Goal: Task Accomplishment & Management: Manage account settings

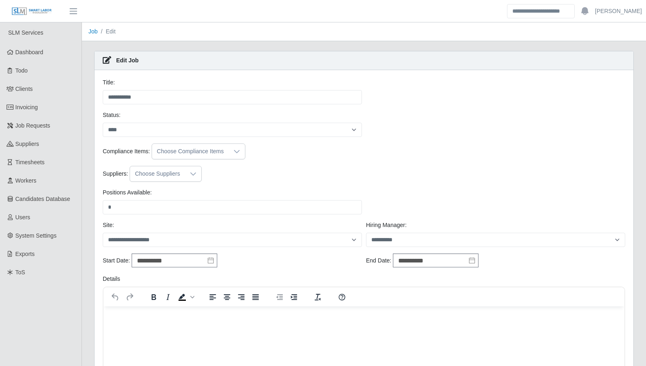
select select "****"
click at [51, 61] on link "Dashboard" at bounding box center [41, 52] width 82 height 18
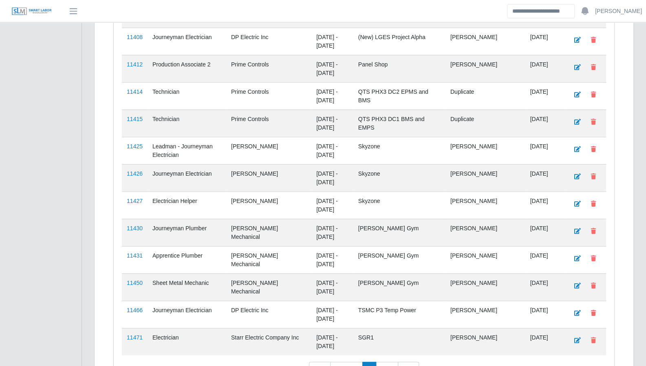
scroll to position [1313, 0]
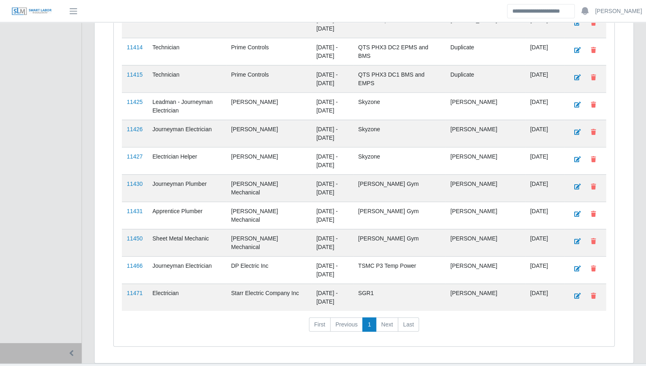
click at [137, 290] on link "11471" at bounding box center [135, 293] width 16 height 7
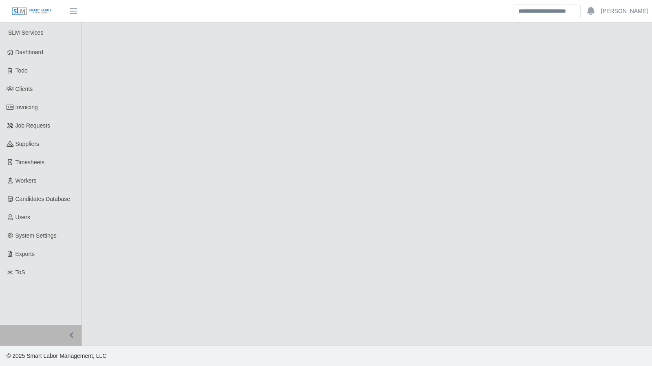
select select "****"
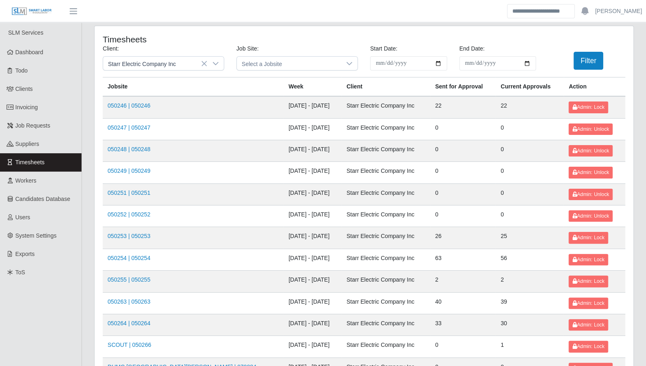
click at [215, 67] on div at bounding box center [216, 63] width 16 height 13
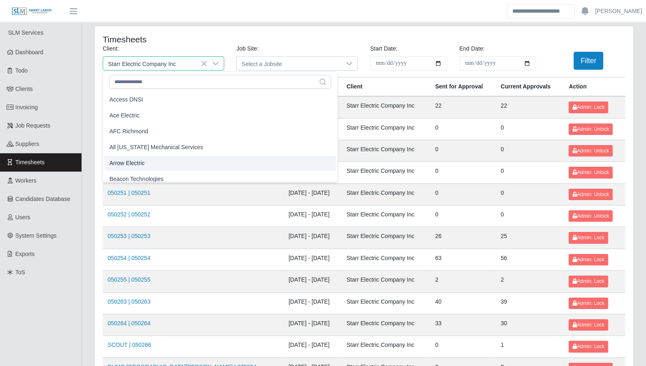
click at [141, 163] on span "Arrow Electric" at bounding box center [126, 163] width 35 height 9
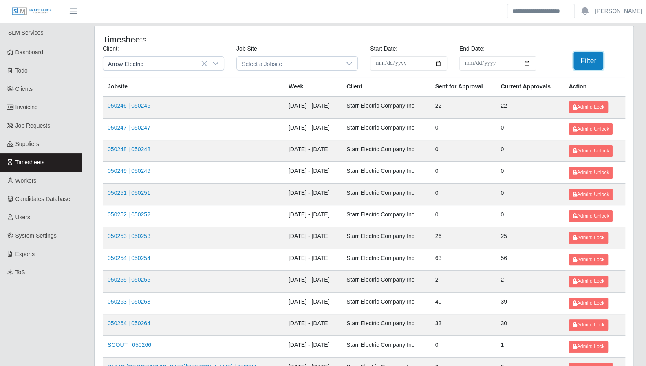
click at [591, 63] on button "Filter" at bounding box center [589, 61] width 30 height 18
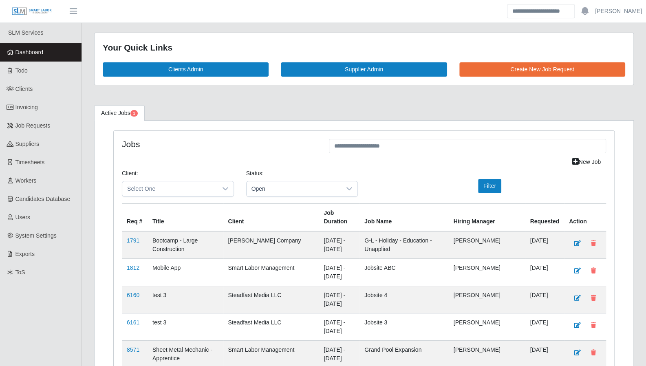
click at [16, 71] on span "Todo" at bounding box center [21, 70] width 12 height 7
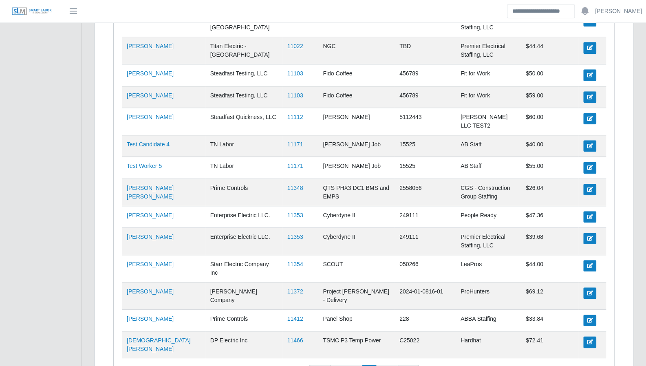
scroll to position [391, 0]
click at [287, 261] on link "11354" at bounding box center [295, 264] width 16 height 7
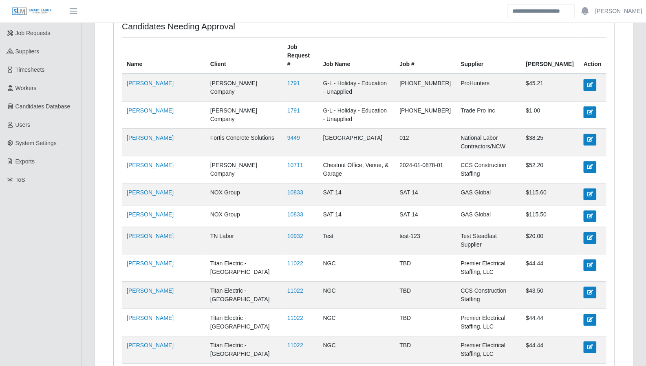
scroll to position [0, 0]
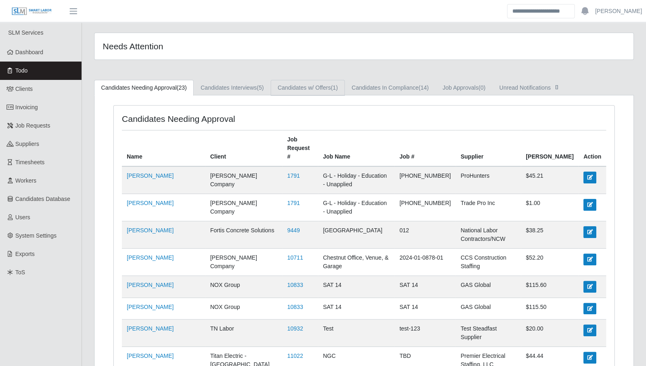
click at [331, 91] on link "Candidates w/ Offers (1)" at bounding box center [308, 88] width 74 height 16
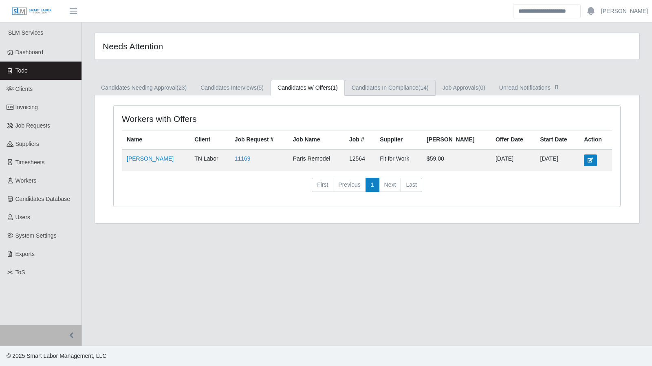
click at [379, 84] on link "Candidates In Compliance (14)" at bounding box center [390, 88] width 91 height 16
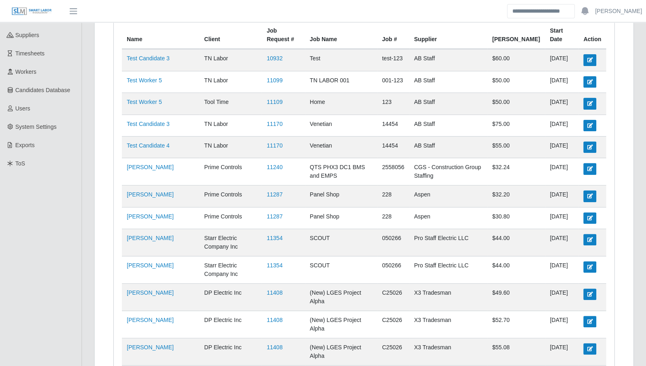
scroll to position [185, 0]
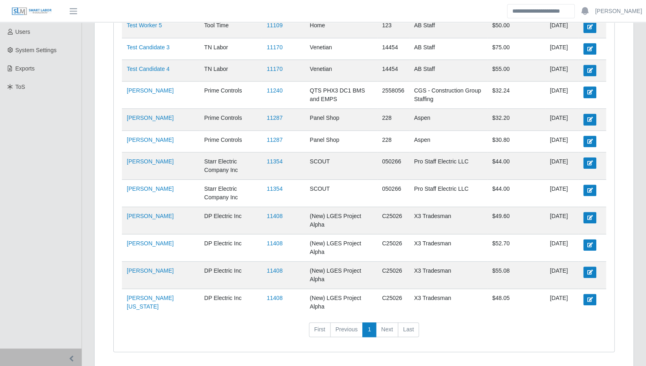
click at [267, 213] on link "11408" at bounding box center [275, 216] width 16 height 7
click at [269, 137] on link "11287" at bounding box center [275, 140] width 16 height 7
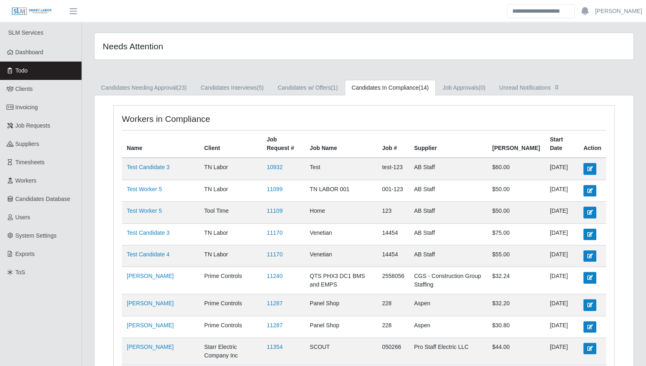
click at [38, 55] on span "Dashboard" at bounding box center [29, 52] width 28 height 7
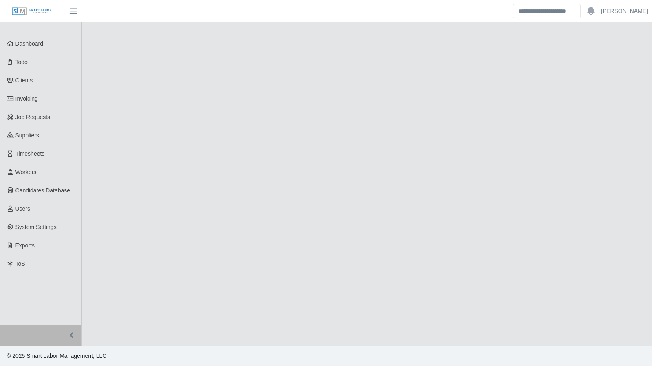
select select "****"
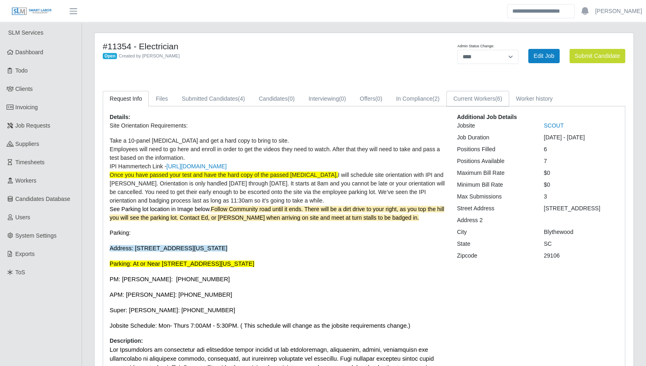
click at [477, 95] on link "Current Workers (6)" at bounding box center [477, 99] width 63 height 16
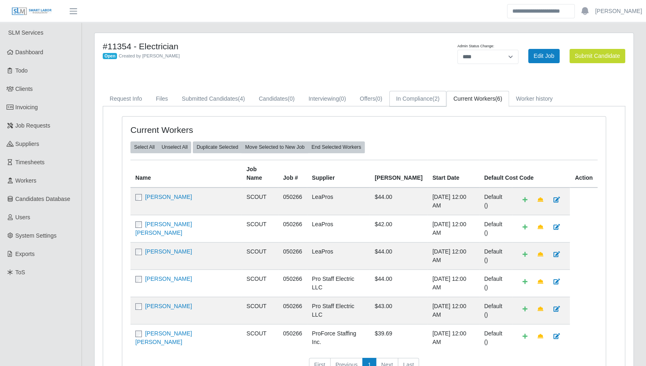
click at [424, 102] on link "In Compliance (2)" at bounding box center [417, 99] width 57 height 16
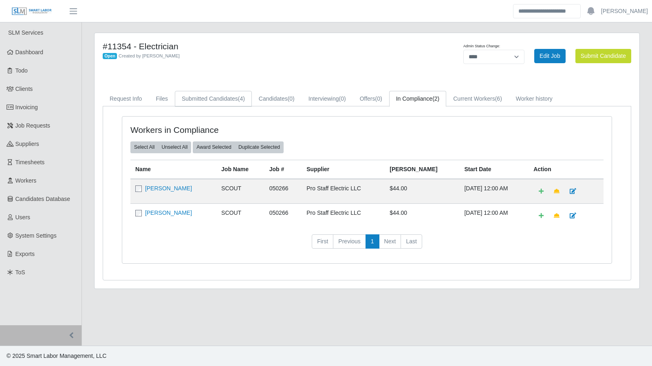
click at [238, 99] on span "(4)" at bounding box center [241, 98] width 7 height 7
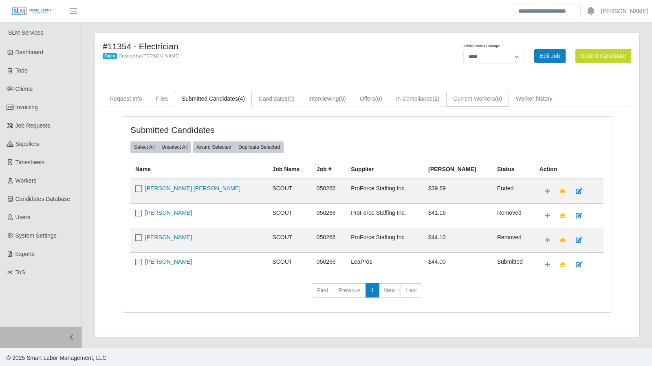
click at [484, 97] on link "Current Workers (6)" at bounding box center [477, 99] width 63 height 16
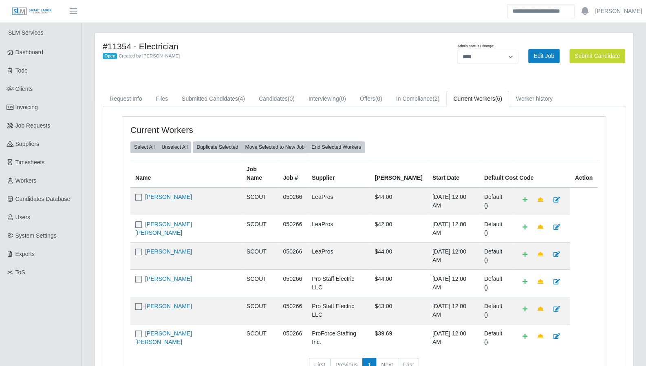
click at [174, 194] on link "Michael Chappell" at bounding box center [168, 197] width 47 height 7
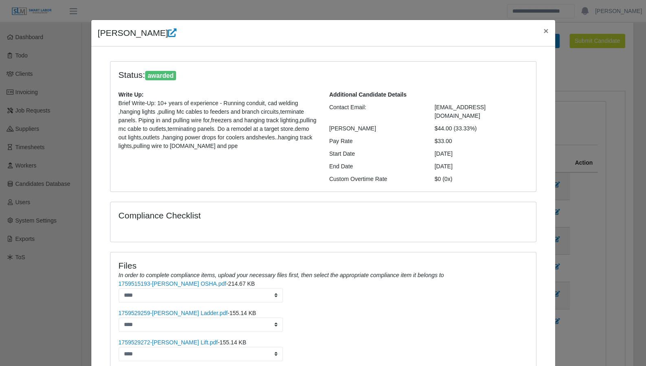
scroll to position [68, 0]
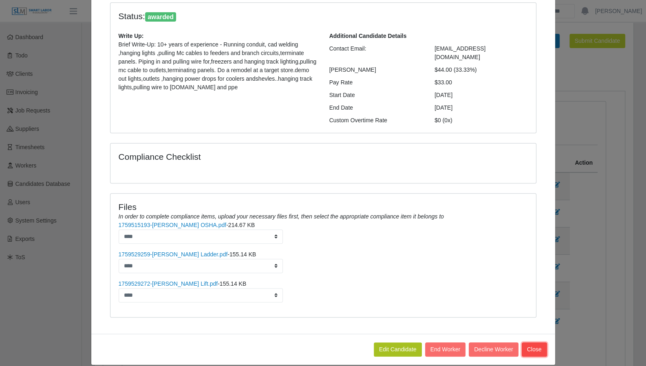
click at [532, 342] on button "Close" at bounding box center [534, 349] width 25 height 14
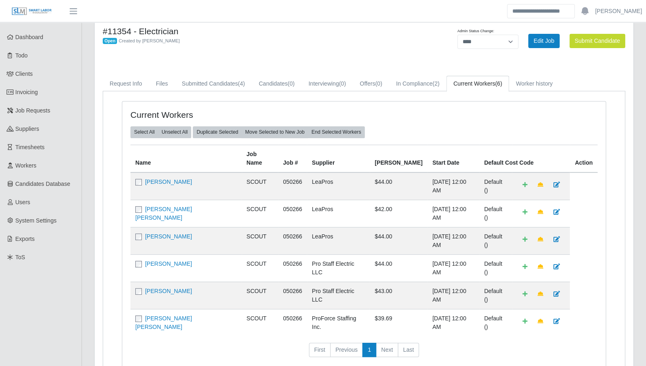
click at [176, 206] on link "Brian Soto Mares" at bounding box center [163, 213] width 57 height 15
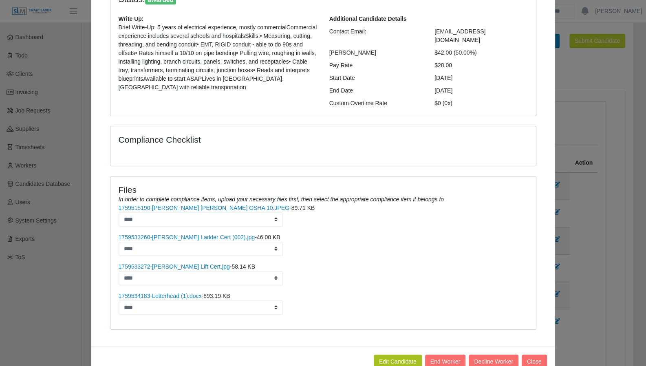
scroll to position [97, 0]
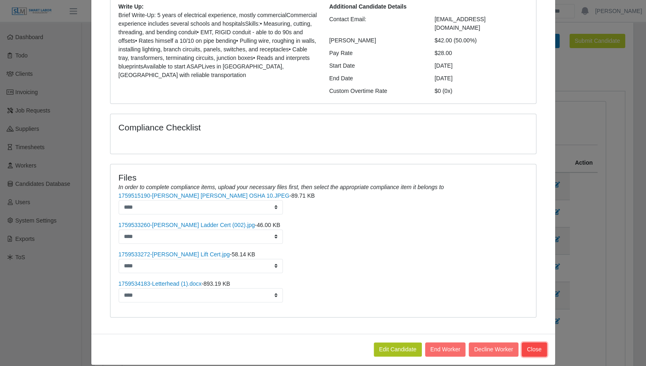
click at [530, 342] on button "Close" at bounding box center [534, 349] width 25 height 14
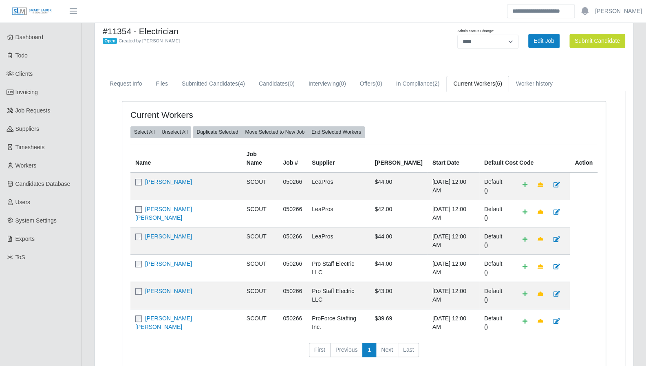
click at [161, 233] on link "Bryan Soto Mckoy" at bounding box center [168, 236] width 47 height 7
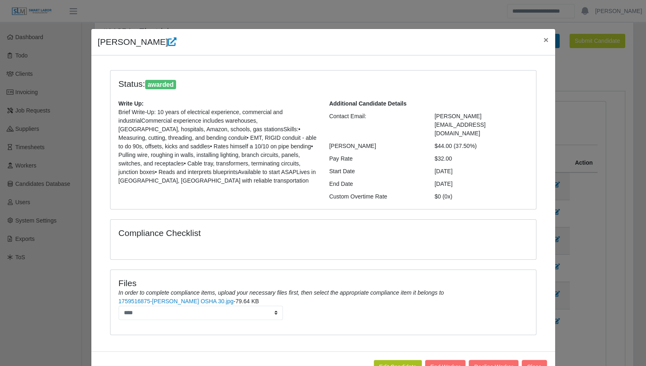
scroll to position [17, 0]
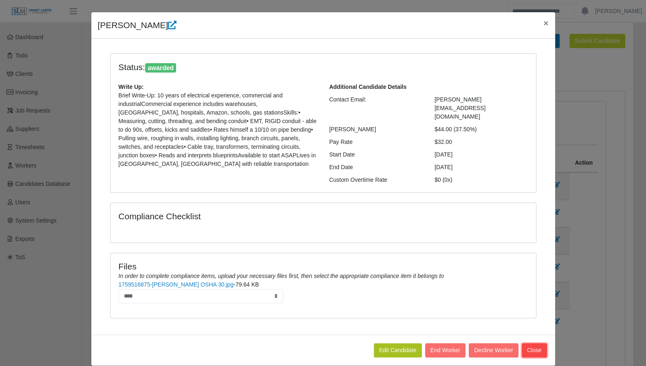
click at [532, 343] on button "Close" at bounding box center [534, 350] width 25 height 14
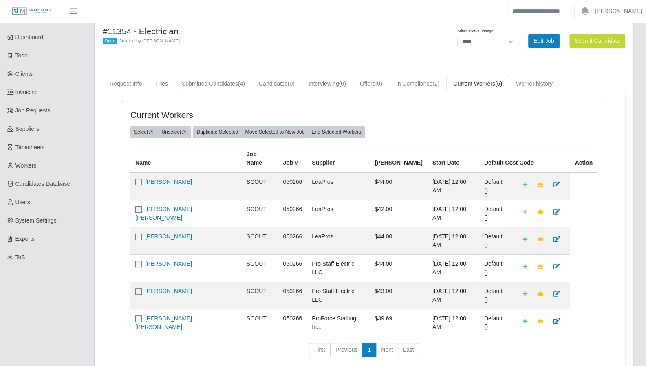
click at [169, 261] on link "Misael Rosas" at bounding box center [168, 264] width 47 height 7
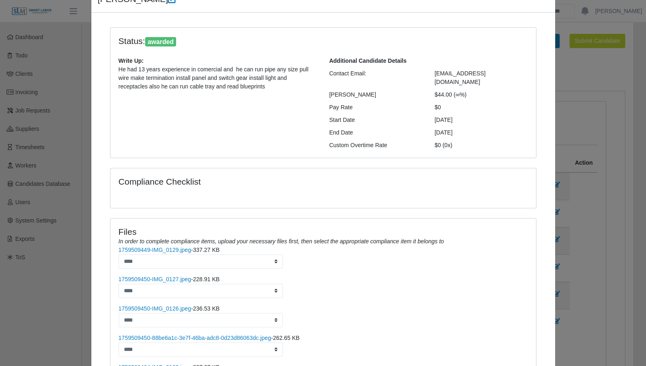
scroll to position [188, 0]
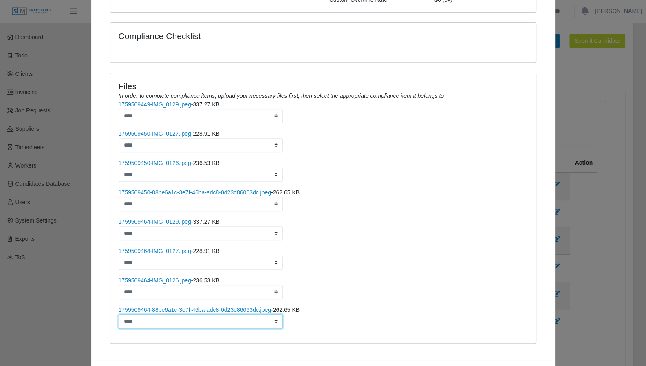
click at [263, 314] on select "****" at bounding box center [201, 321] width 165 height 14
click at [261, 307] on link "1759509464-88be6a1c-3e7f-46ba-adc8-0d23d86063dc.jpeg" at bounding box center [195, 310] width 152 height 7
click at [181, 277] on link "1759509464-IMG_0126.jpeg" at bounding box center [155, 280] width 73 height 7
click at [173, 248] on link "1759509464-IMG_0127.jpeg" at bounding box center [155, 251] width 73 height 7
click at [157, 219] on link "1759509464-IMG_0129.jpeg" at bounding box center [155, 222] width 73 height 7
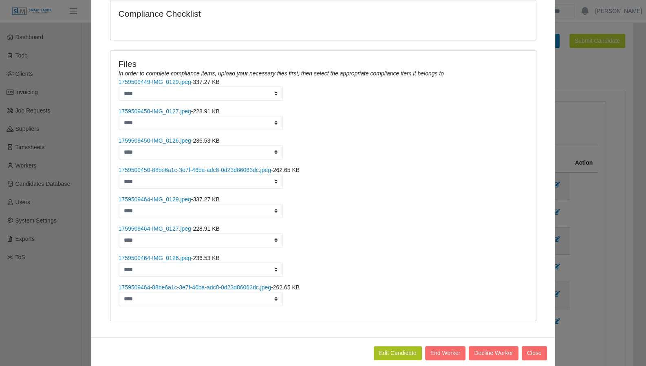
scroll to position [214, 0]
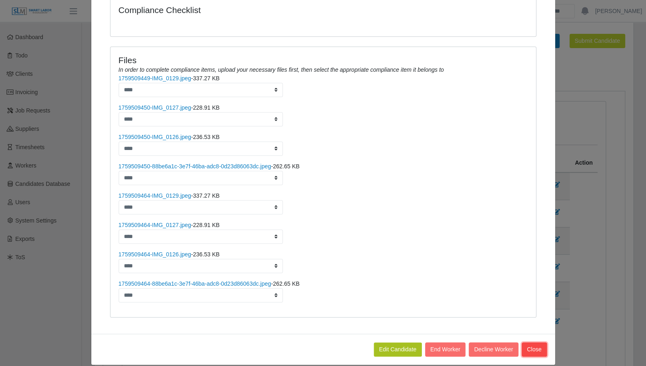
click at [534, 342] on button "Close" at bounding box center [534, 349] width 25 height 14
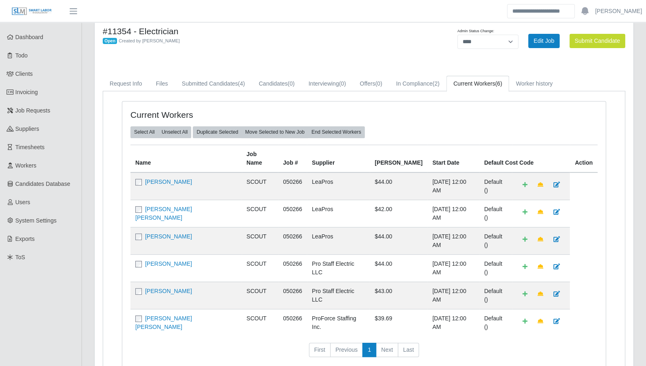
click at [180, 288] on link "Beymar Zambrano" at bounding box center [168, 291] width 47 height 7
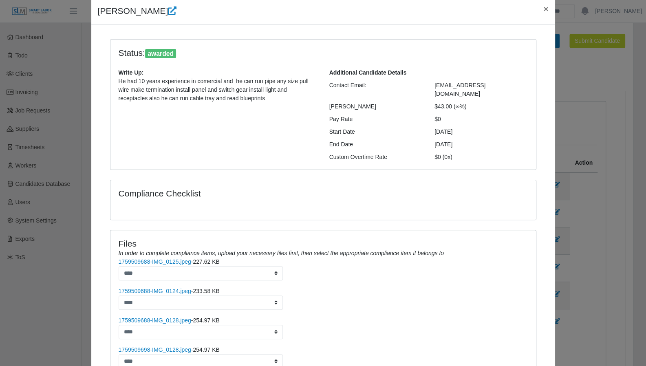
scroll to position [67, 0]
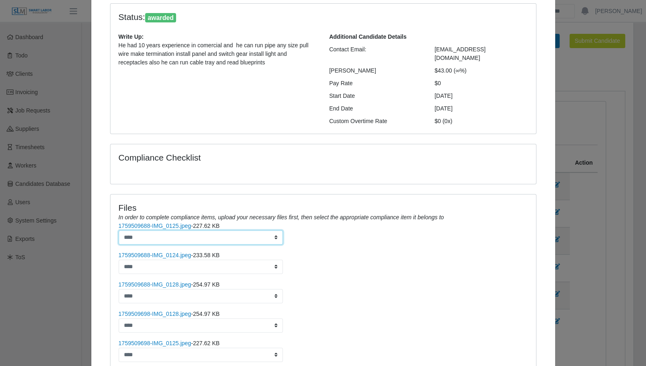
click at [159, 230] on select "****" at bounding box center [201, 237] width 165 height 14
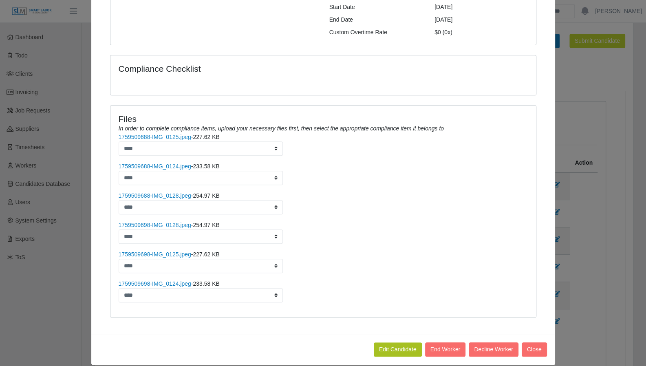
click at [171, 222] on link "1759509698-IMG_0128.jpeg" at bounding box center [155, 225] width 73 height 7
click at [181, 251] on link "1759509698-IMG_0125.jpeg" at bounding box center [155, 254] width 73 height 7
click at [168, 280] on li "1759509698-IMG_0124.jpeg - 233.58 KB ****" at bounding box center [323, 291] width 409 height 23
click at [173, 280] on link "1759509698-IMG_0124.jpeg" at bounding box center [155, 283] width 73 height 7
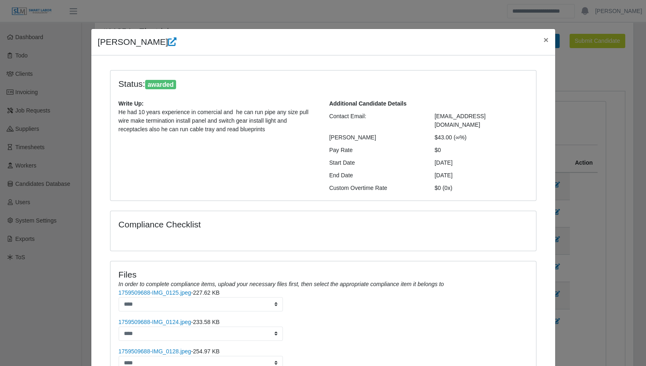
click at [169, 46] on link at bounding box center [172, 41] width 9 height 9
click at [546, 40] on button "×" at bounding box center [546, 40] width 18 height 22
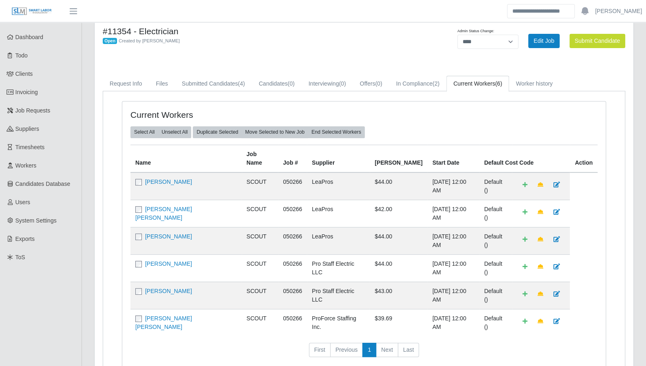
click at [170, 315] on link "Steven Hughes Hughes" at bounding box center [163, 322] width 57 height 15
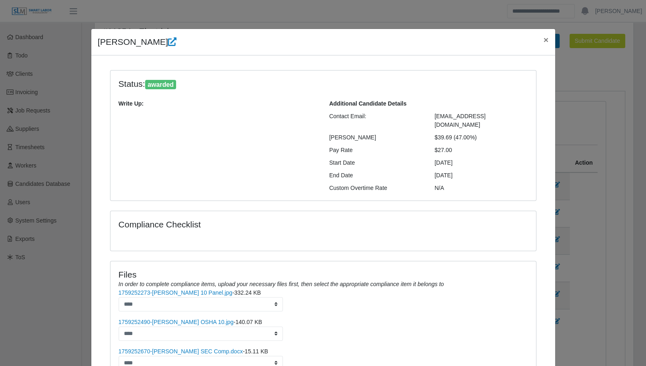
click at [168, 41] on icon at bounding box center [172, 42] width 9 height 9
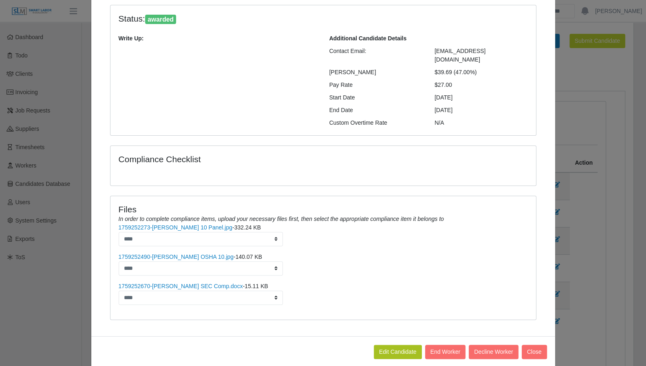
scroll to position [66, 0]
click at [530, 344] on button "Close" at bounding box center [534, 351] width 25 height 14
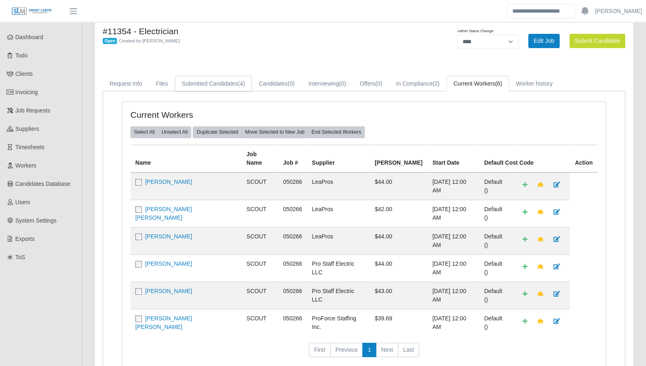
click at [194, 86] on link "Submitted Candidates (4)" at bounding box center [213, 84] width 77 height 16
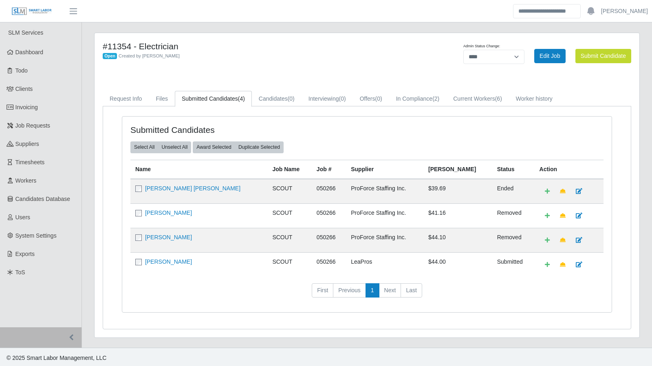
click at [173, 187] on link "Steven Hughes Hughes" at bounding box center [192, 188] width 95 height 7
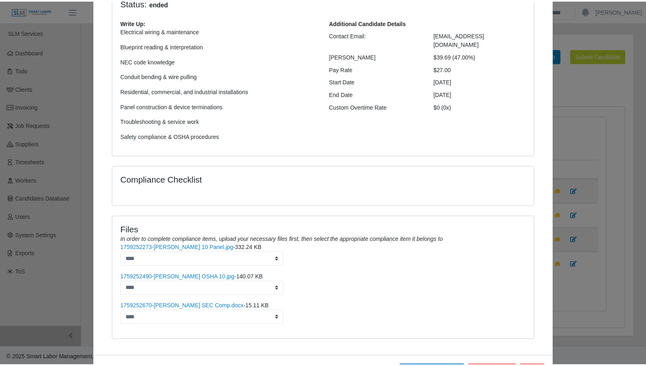
scroll to position [113, 0]
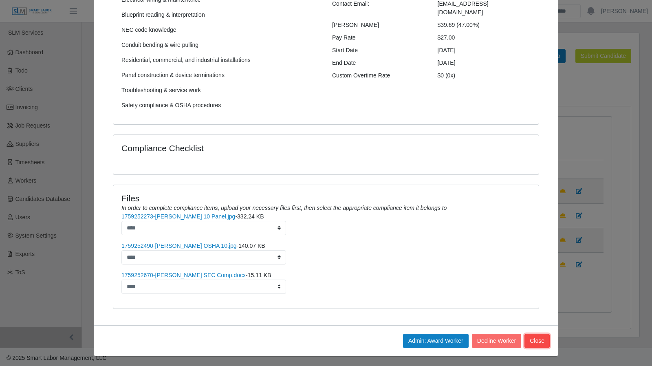
click at [530, 337] on button "Close" at bounding box center [537, 341] width 25 height 14
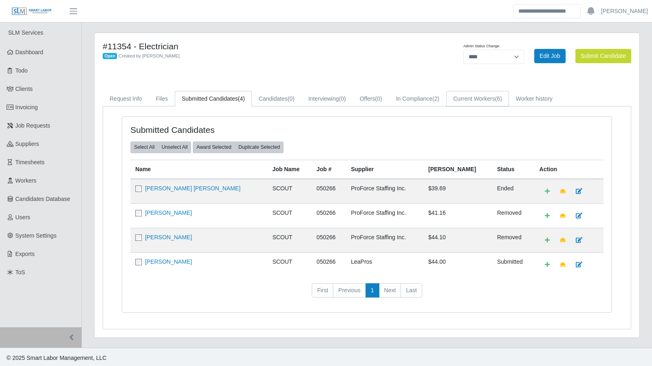
click at [482, 102] on link "Current Workers (6)" at bounding box center [477, 99] width 63 height 16
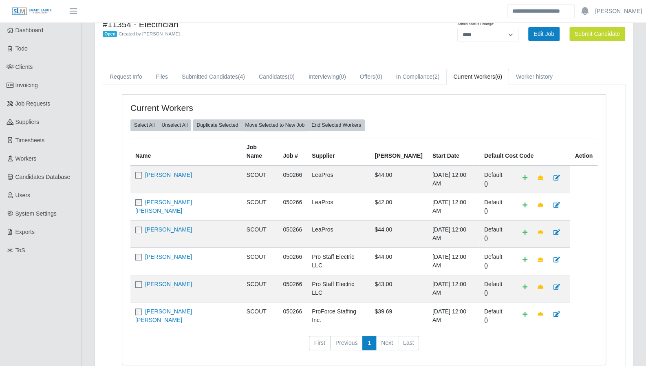
scroll to position [22, 0]
click at [177, 199] on link "Brian Soto Mares" at bounding box center [163, 206] width 57 height 15
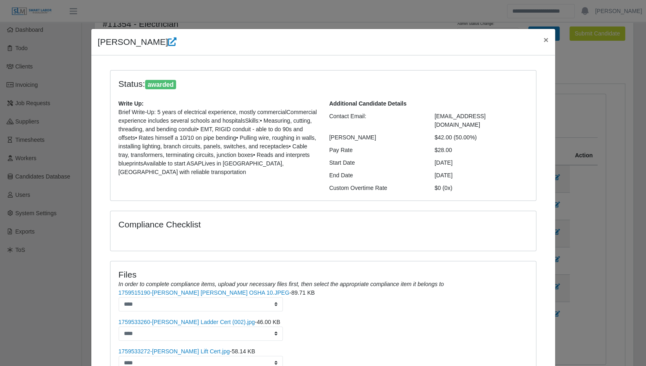
click at [168, 45] on icon at bounding box center [172, 42] width 9 height 9
click at [543, 42] on span "×" at bounding box center [545, 39] width 5 height 9
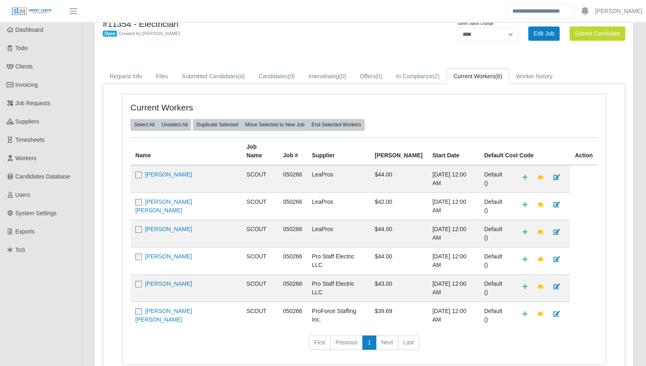
click at [182, 199] on link "Brian Soto Mares" at bounding box center [163, 206] width 57 height 15
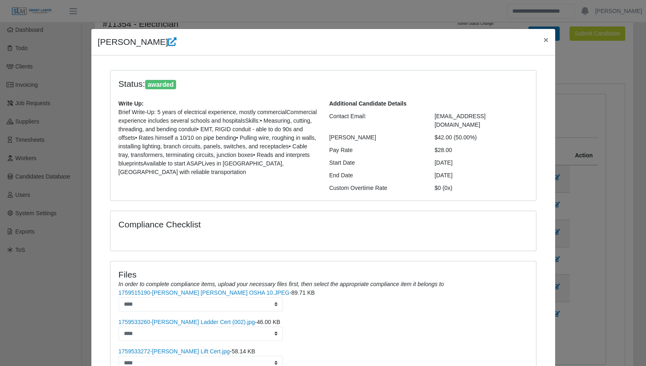
scroll to position [97, 0]
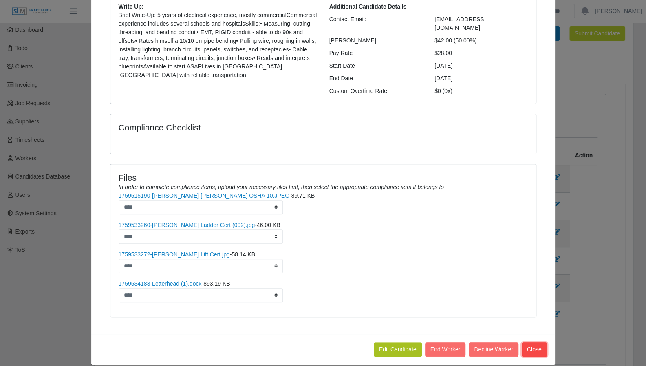
click at [530, 342] on button "Close" at bounding box center [534, 349] width 25 height 14
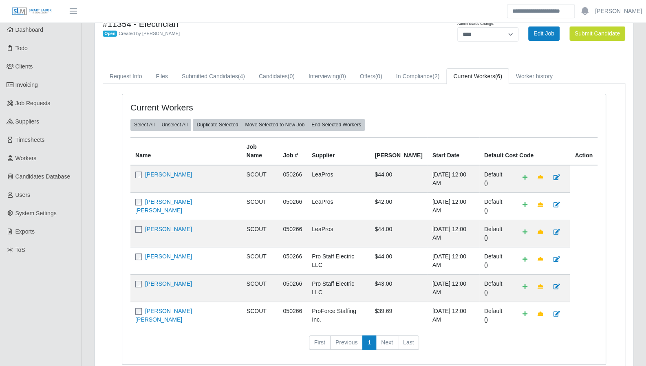
click at [174, 226] on link "Bryan Soto Mckoy" at bounding box center [168, 229] width 47 height 7
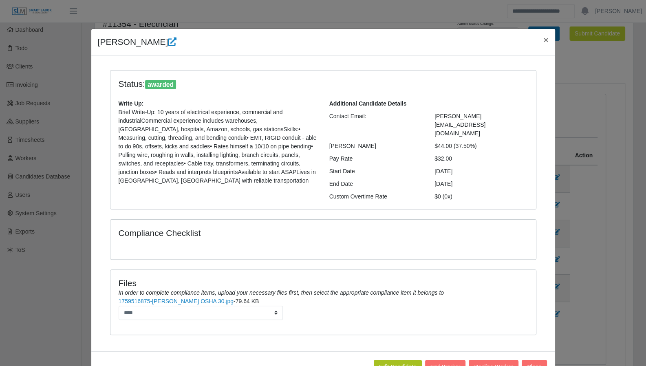
click at [168, 46] on link at bounding box center [172, 41] width 9 height 9
click at [543, 41] on span "×" at bounding box center [545, 39] width 5 height 9
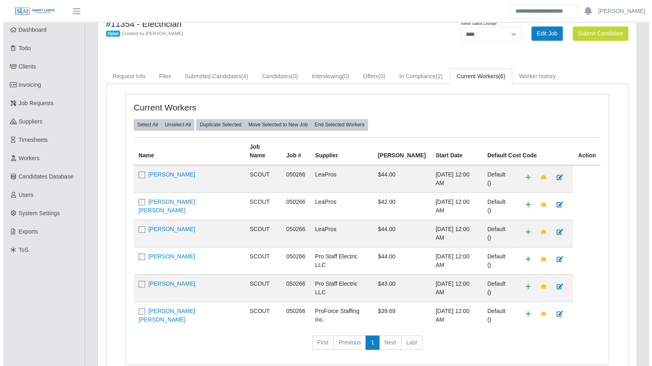
scroll to position [0, 0]
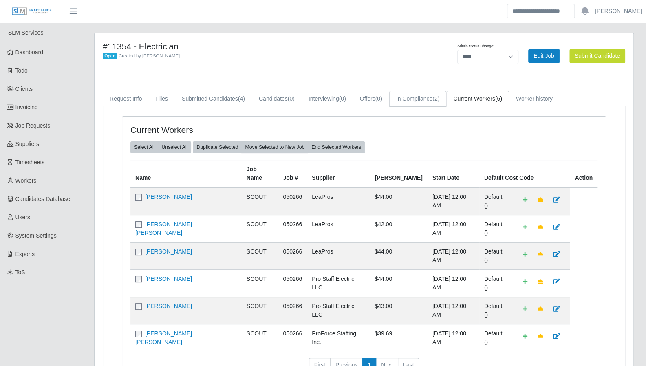
click at [417, 95] on link "In Compliance (2)" at bounding box center [417, 99] width 57 height 16
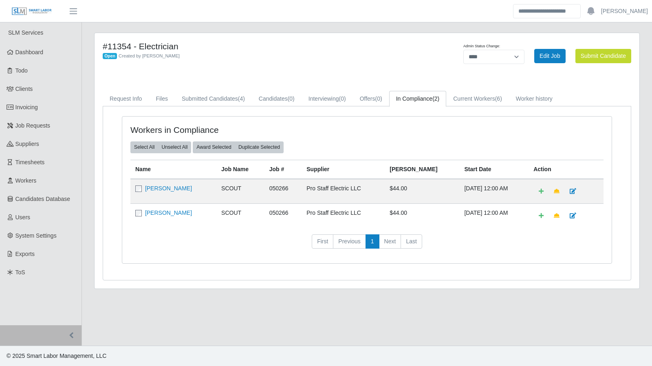
click at [177, 188] on link "Ricardo Munoz" at bounding box center [168, 188] width 47 height 7
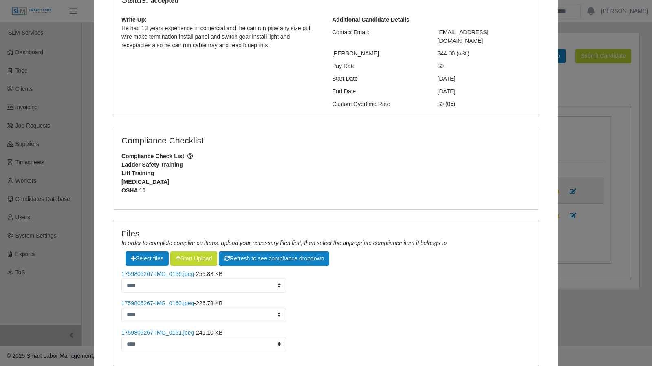
scroll to position [84, 0]
click at [163, 228] on h4 "Files" at bounding box center [325, 233] width 409 height 10
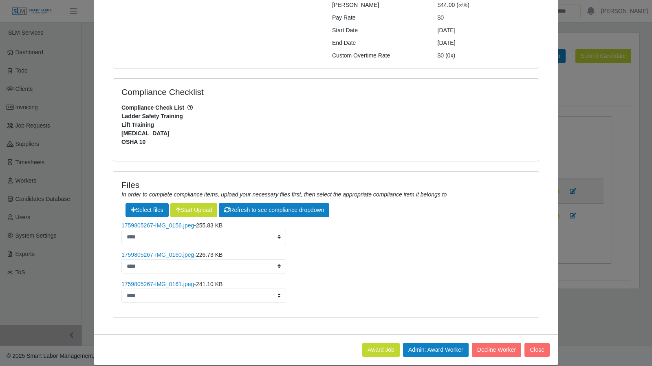
click at [175, 222] on link "1759805267-IMG_0156.jpeg" at bounding box center [157, 225] width 73 height 7
click at [170, 252] on link "1759805267-IMG_0160.jpeg" at bounding box center [157, 255] width 73 height 7
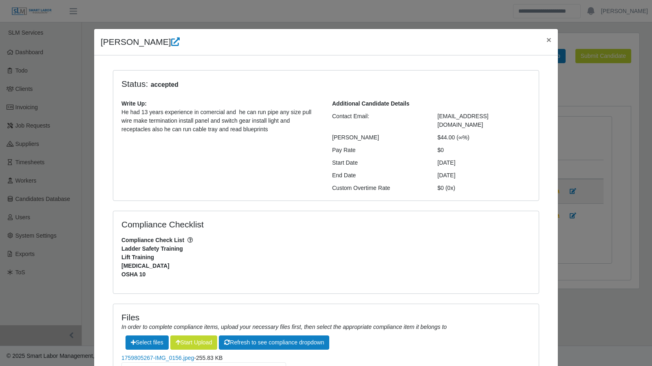
click at [171, 40] on icon at bounding box center [175, 42] width 9 height 9
click at [547, 40] on span "×" at bounding box center [549, 39] width 5 height 9
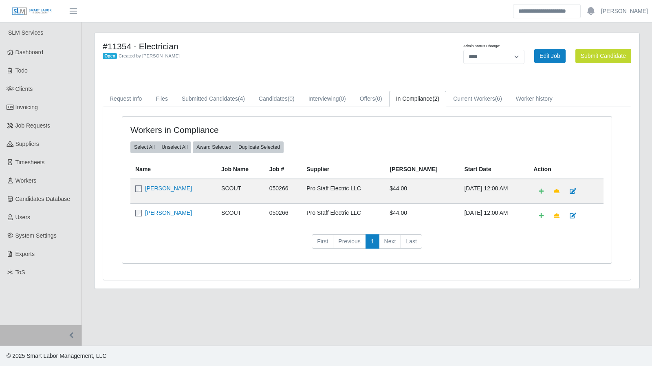
click at [178, 212] on link "[PERSON_NAME]" at bounding box center [168, 213] width 47 height 7
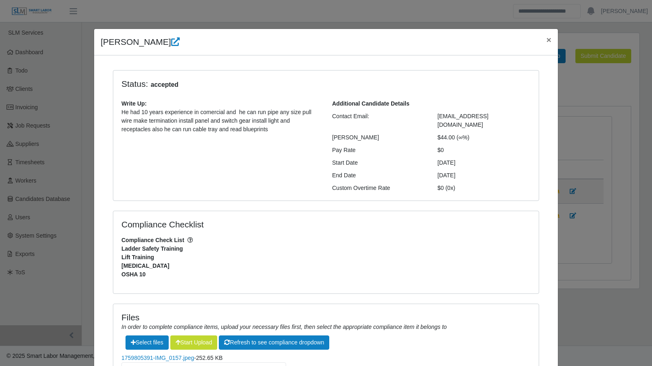
click at [171, 44] on icon at bounding box center [175, 42] width 9 height 9
click at [547, 37] on span "×" at bounding box center [549, 39] width 5 height 9
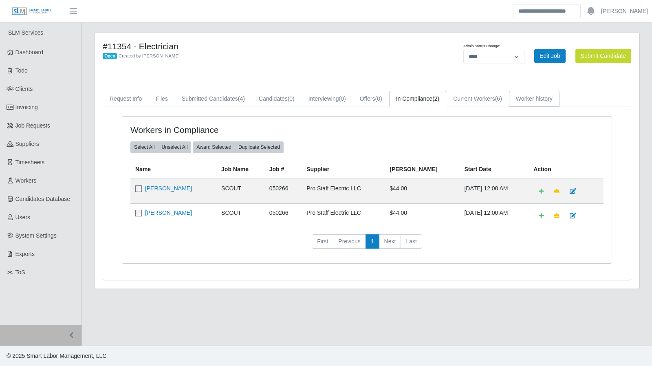
click at [530, 100] on link "Worker history" at bounding box center [534, 99] width 51 height 16
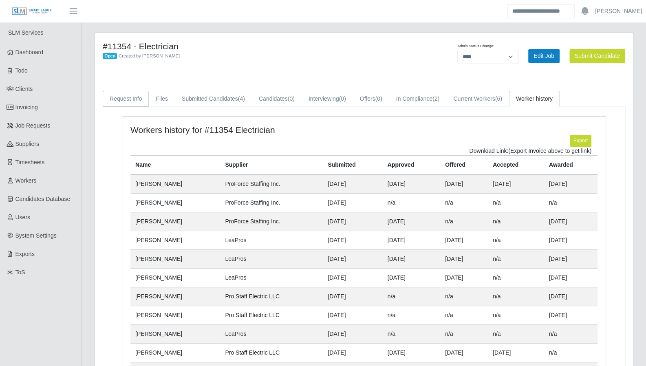
click at [131, 104] on link "Request Info" at bounding box center [126, 99] width 46 height 16
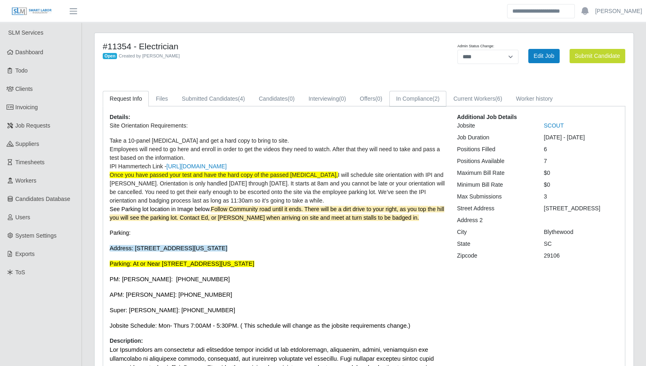
click at [426, 98] on link "In Compliance (2)" at bounding box center [417, 99] width 57 height 16
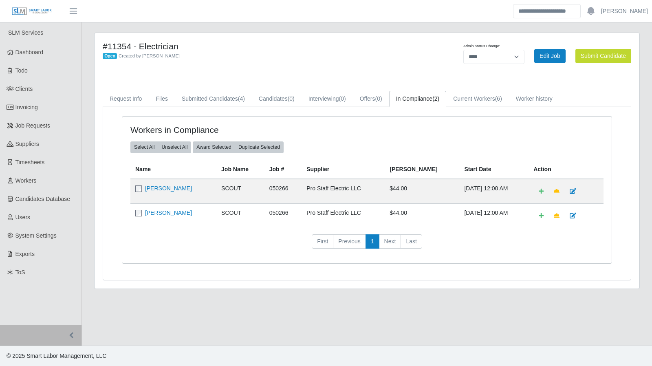
click at [177, 188] on link "Ricardo Munoz" at bounding box center [168, 188] width 47 height 7
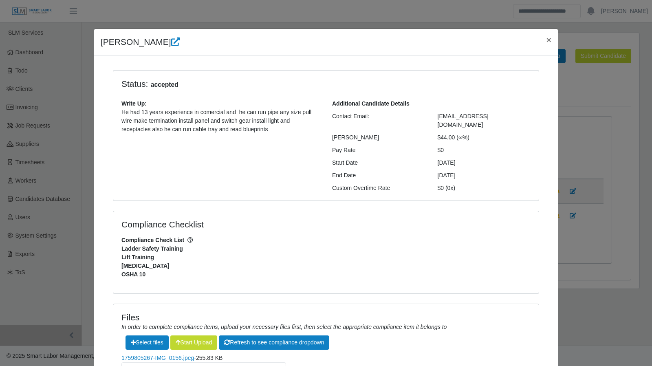
click at [171, 43] on icon at bounding box center [175, 42] width 9 height 9
click at [547, 40] on span "×" at bounding box center [549, 39] width 5 height 9
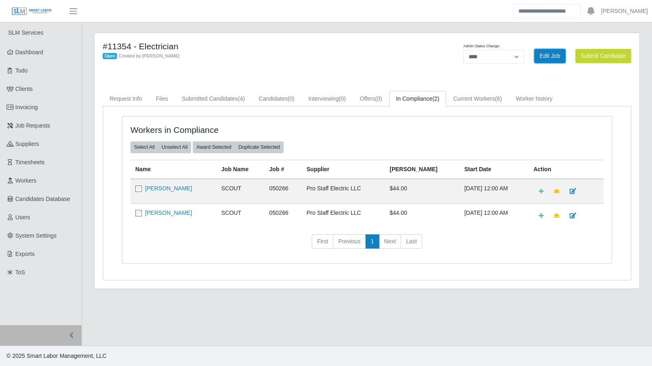
click at [554, 49] on link "Edit Job" at bounding box center [549, 56] width 31 height 14
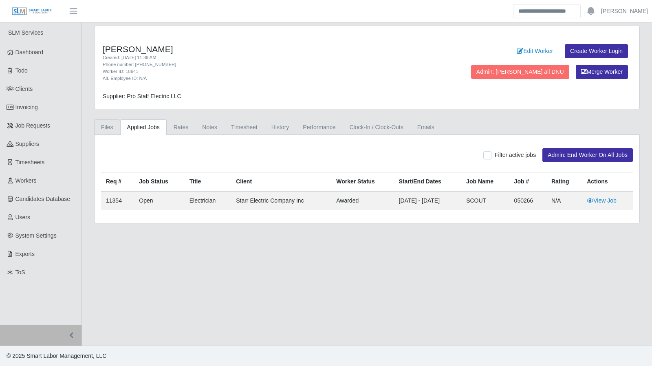
click at [108, 128] on link "Files" at bounding box center [107, 127] width 26 height 16
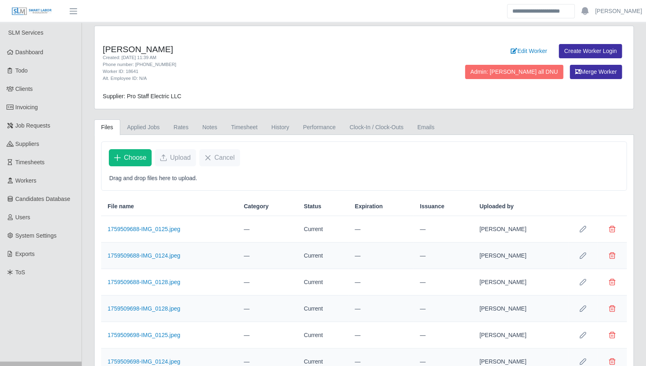
scroll to position [33, 0]
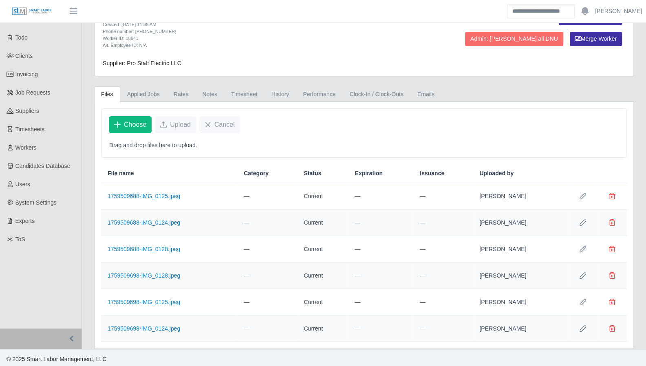
click at [169, 274] on link "1759509698-IMG_0128.jpeg" at bounding box center [144, 275] width 73 height 7
click at [166, 304] on td "1759509698-IMG_0125.jpeg" at bounding box center [169, 302] width 136 height 26
click at [160, 299] on link "1759509698-IMG_0125.jpeg" at bounding box center [144, 302] width 73 height 7
click at [585, 301] on icon "Row Edit" at bounding box center [583, 302] width 7 height 7
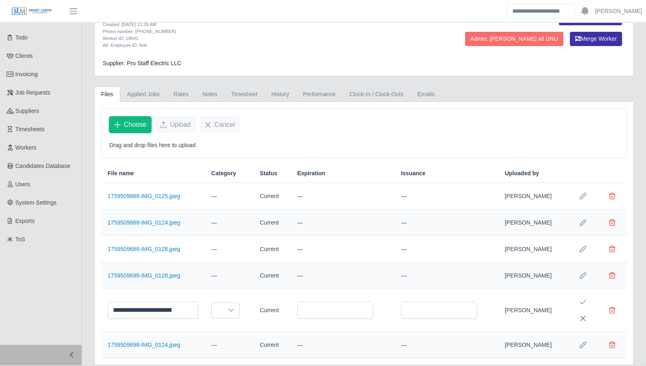
scroll to position [49, 0]
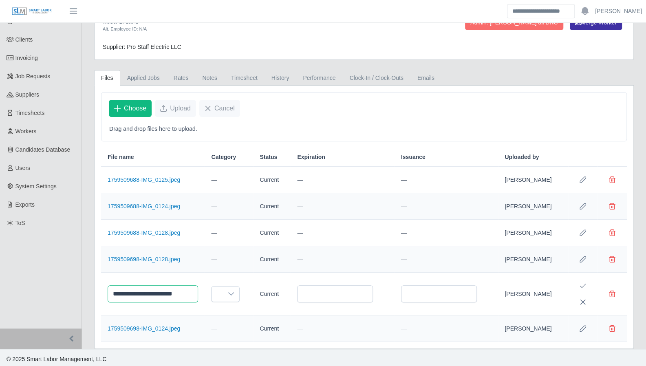
drag, startPoint x: 178, startPoint y: 291, endPoint x: 104, endPoint y: 281, distance: 74.8
click at [104, 281] on td "**********" at bounding box center [153, 294] width 104 height 43
type input "**********"
click at [232, 294] on div at bounding box center [231, 294] width 16 height 15
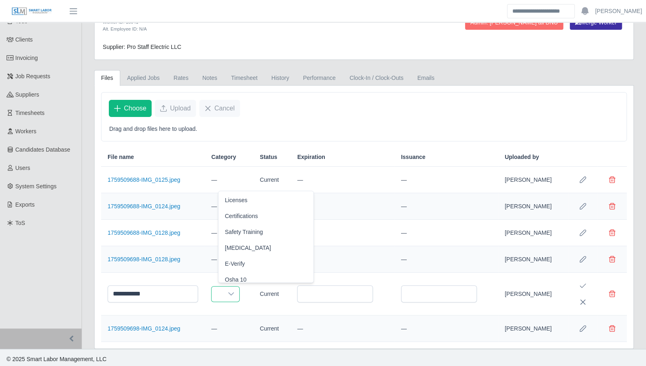
scroll to position [5, 0]
click at [249, 226] on span "Safety Training" at bounding box center [244, 227] width 38 height 9
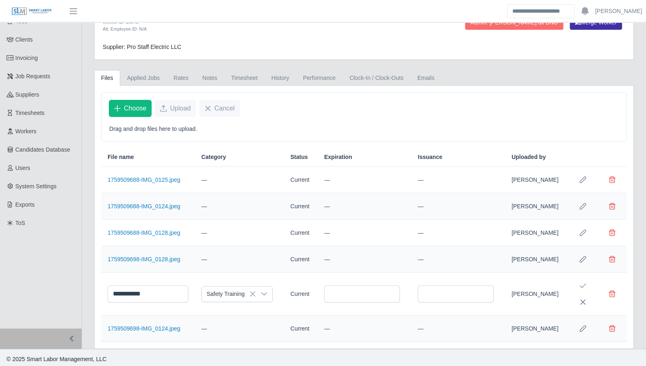
click at [583, 284] on icon "Save Edit" at bounding box center [583, 286] width 6 height 4
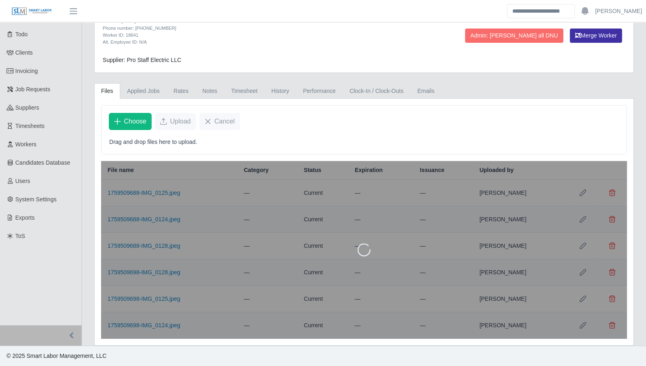
scroll to position [33, 0]
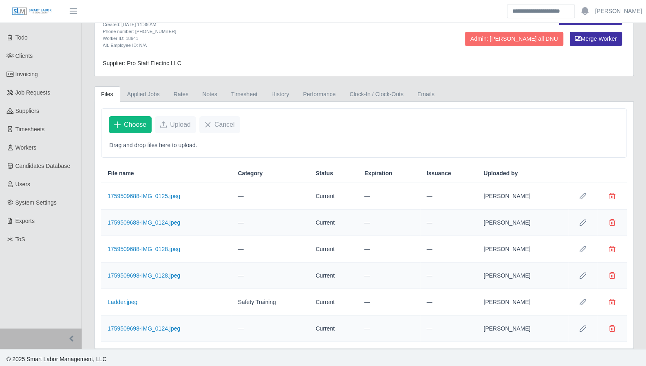
click at [179, 325] on td "1759509698-IMG_0124.jpeg" at bounding box center [166, 329] width 130 height 26
click at [169, 325] on link "1759509698-IMG_0124.jpeg" at bounding box center [144, 328] width 73 height 7
click at [582, 327] on icon "Row Edit" at bounding box center [583, 328] width 7 height 7
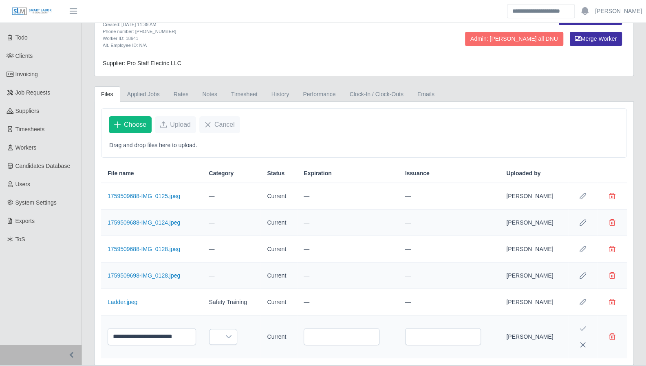
scroll to position [49, 0]
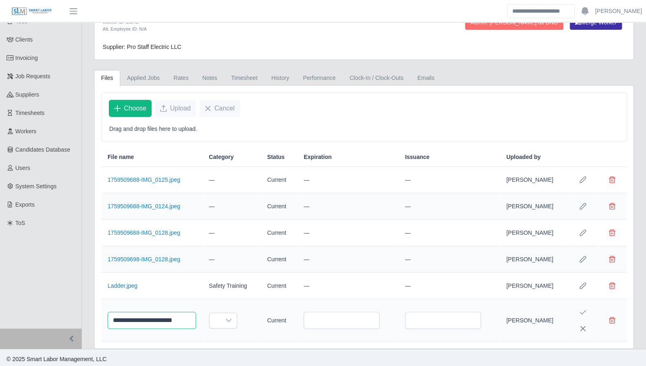
click at [178, 316] on input "**********" at bounding box center [152, 320] width 88 height 17
type input "*********"
click at [232, 317] on icon at bounding box center [228, 320] width 7 height 7
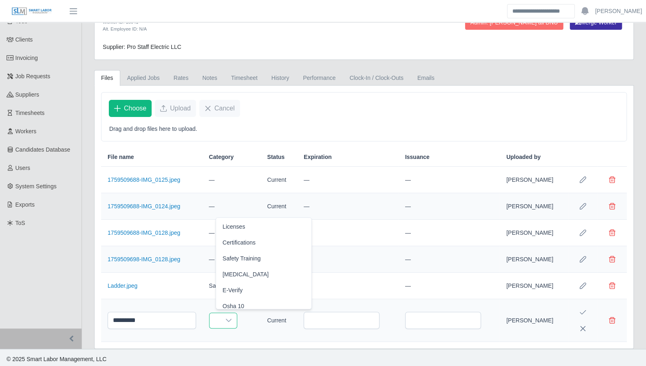
scroll to position [5, 0]
click at [241, 252] on span "Safety Training" at bounding box center [242, 253] width 38 height 9
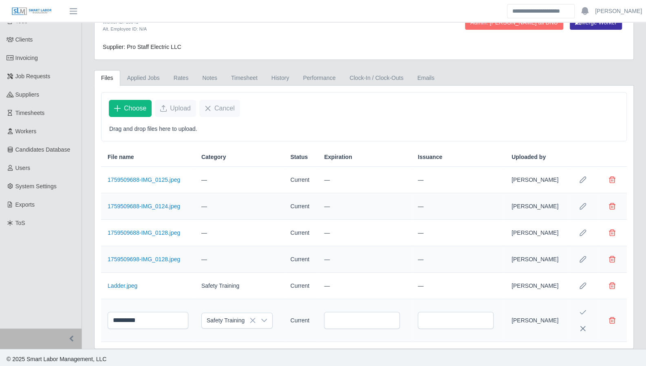
click at [581, 309] on icon "Save Edit" at bounding box center [583, 312] width 7 height 7
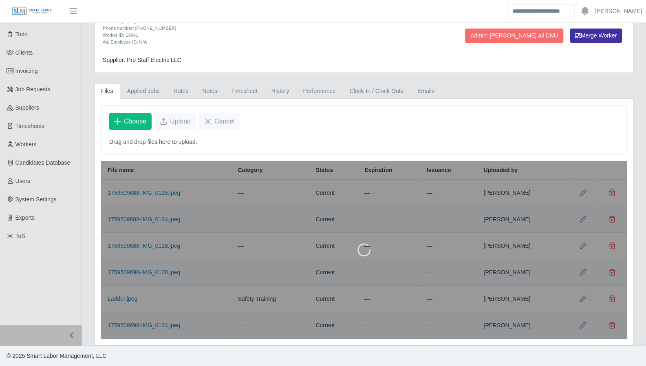
scroll to position [33, 0]
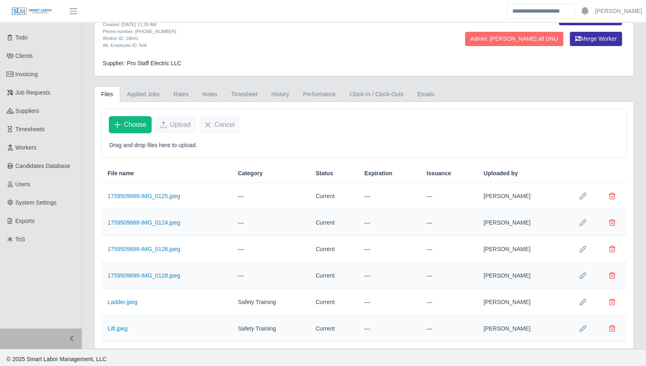
click at [250, 37] on div "Worker ID: 18641" at bounding box center [253, 38] width 300 height 7
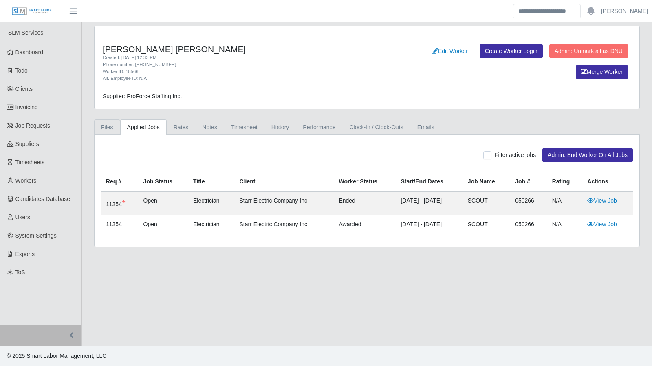
click at [108, 126] on link "Files" at bounding box center [107, 127] width 26 height 16
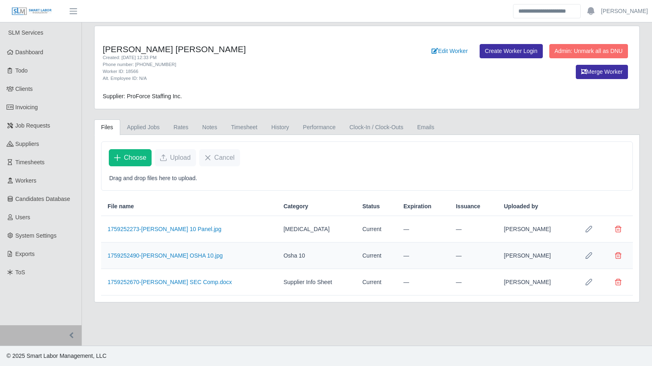
click at [587, 227] on icon "Row Edit" at bounding box center [589, 229] width 7 height 7
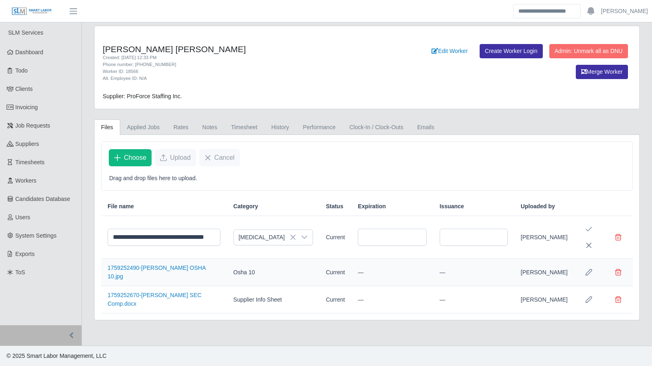
click at [290, 235] on icon at bounding box center [292, 237] width 5 height 5
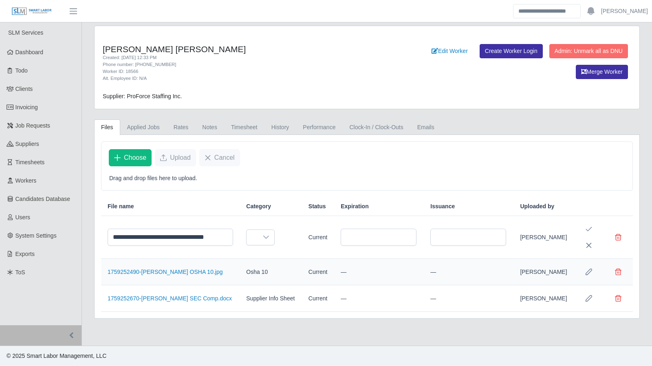
click at [593, 230] on button "Save Edit" at bounding box center [589, 229] width 16 height 16
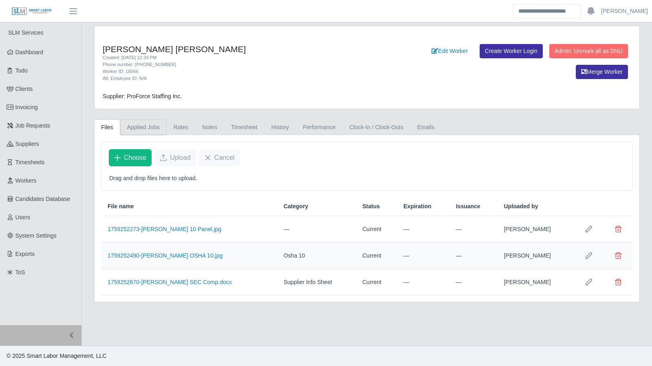
click at [157, 127] on link "Applied Jobs" at bounding box center [143, 127] width 46 height 16
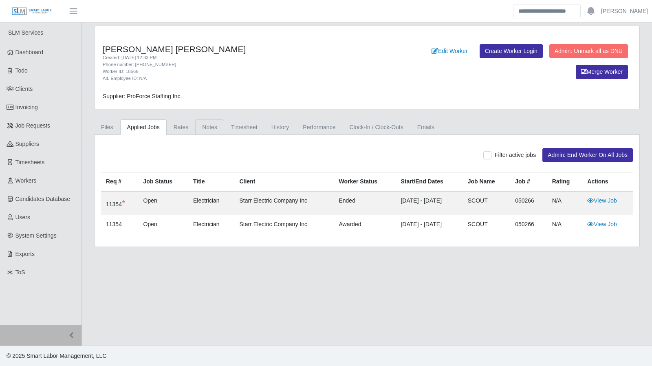
click at [220, 128] on link "Notes" at bounding box center [209, 127] width 29 height 16
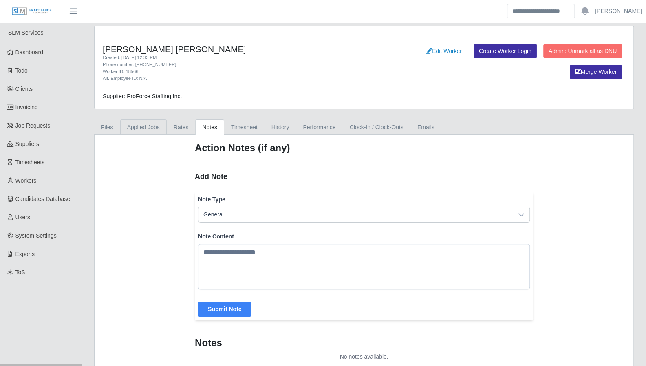
click at [142, 125] on link "Applied Jobs" at bounding box center [143, 127] width 46 height 16
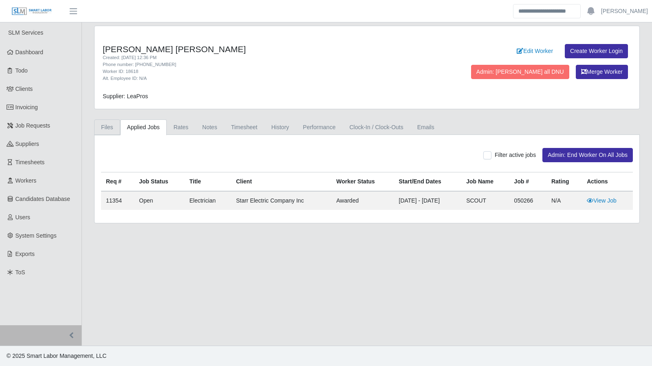
click at [111, 132] on link "Files" at bounding box center [107, 127] width 26 height 16
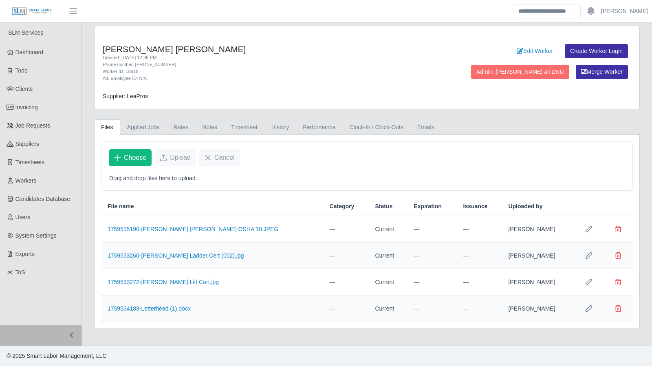
click at [586, 255] on icon "Row Edit" at bounding box center [589, 255] width 7 height 7
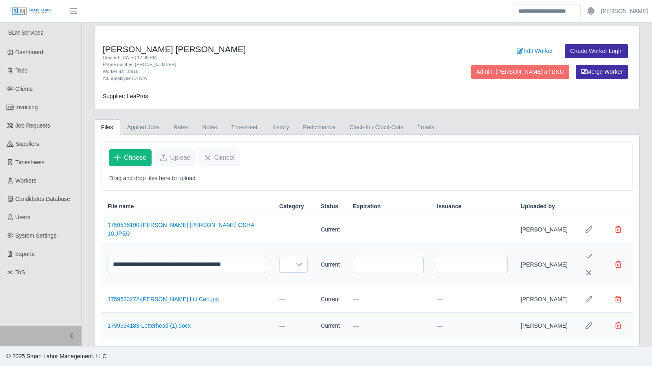
click at [296, 261] on icon at bounding box center [299, 264] width 7 height 7
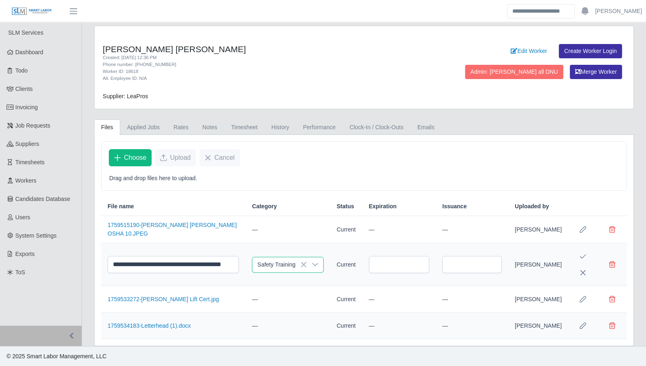
click at [275, 311] on span "Safety Training" at bounding box center [276, 311] width 38 height 9
click at [585, 260] on icon "Save Edit" at bounding box center [583, 256] width 7 height 7
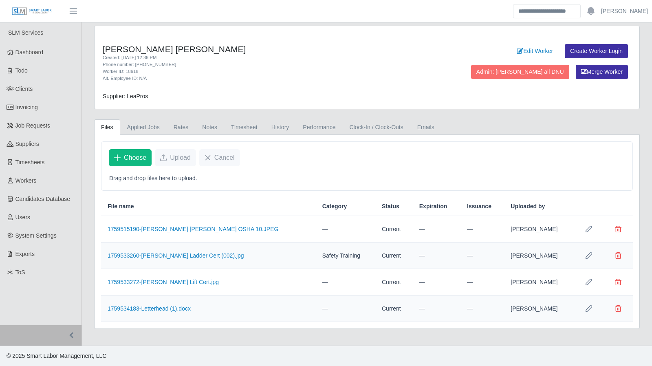
click at [590, 281] on icon "Row Edit" at bounding box center [589, 282] width 7 height 7
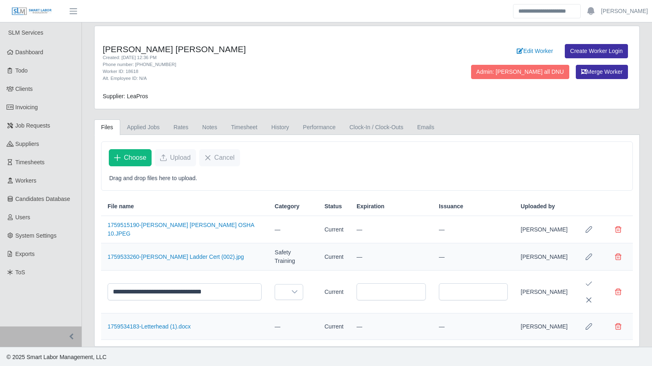
click at [287, 288] on div at bounding box center [295, 292] width 16 height 15
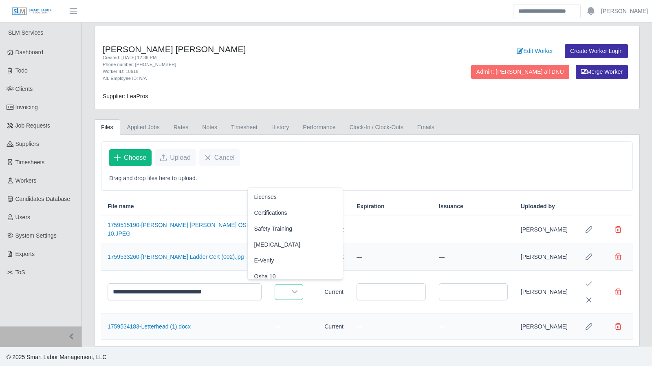
scroll to position [5, 0]
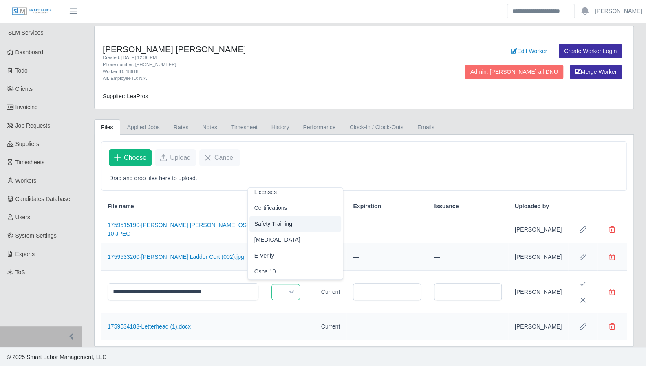
click at [274, 222] on span "Safety Training" at bounding box center [273, 224] width 38 height 9
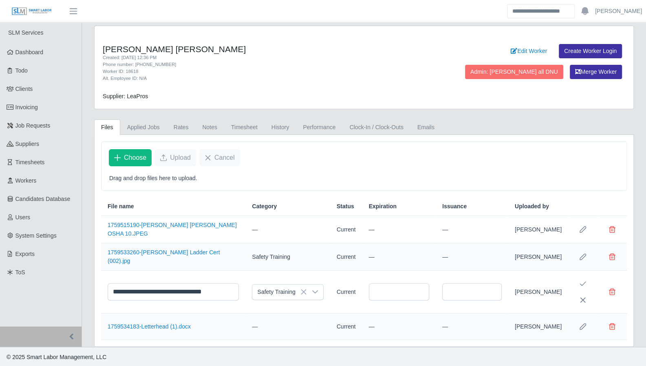
click at [585, 287] on icon "Save Edit" at bounding box center [583, 283] width 7 height 7
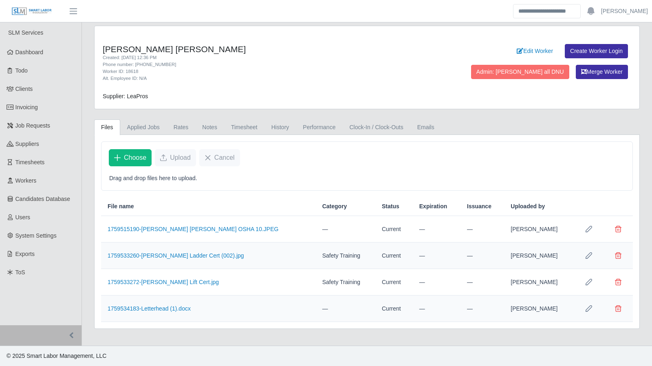
click at [588, 230] on icon "Row Edit" at bounding box center [589, 229] width 7 height 7
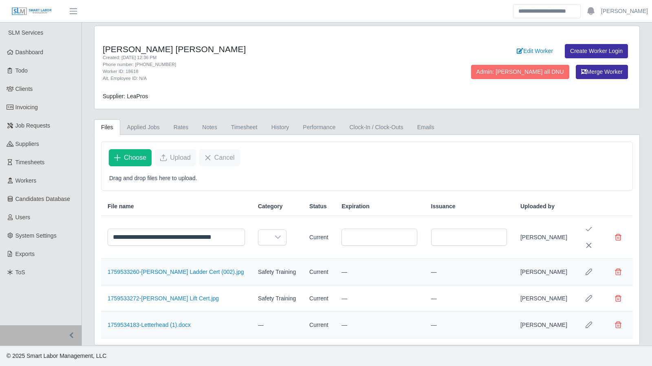
click at [275, 234] on icon at bounding box center [278, 237] width 7 height 7
click at [274, 268] on span "Certifications" at bounding box center [267, 269] width 33 height 9
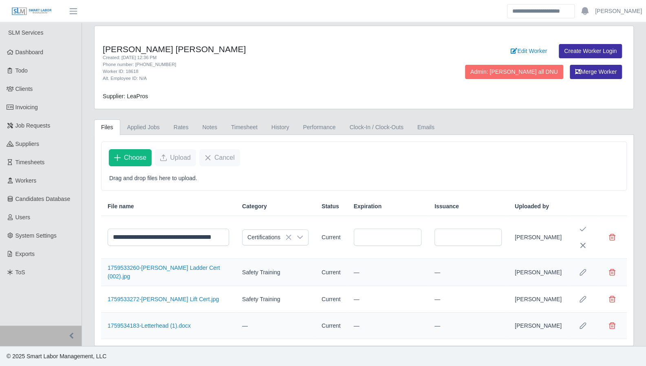
click at [590, 232] on button "Save Edit" at bounding box center [583, 229] width 16 height 16
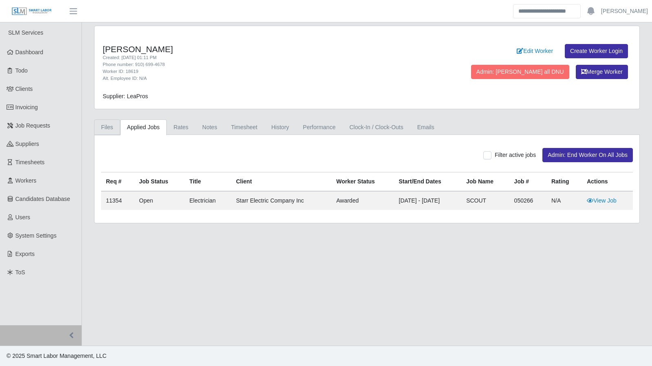
click at [111, 125] on link "Files" at bounding box center [107, 127] width 26 height 16
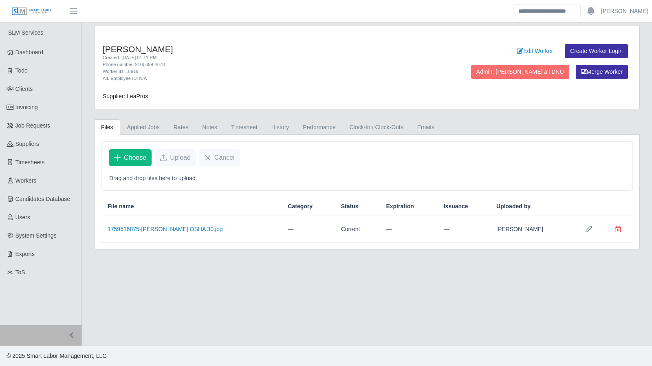
click at [588, 230] on button "Row Edit" at bounding box center [589, 229] width 16 height 16
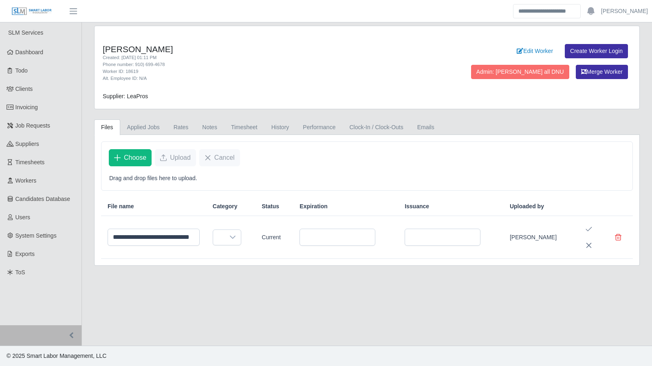
click at [241, 236] on div at bounding box center [233, 237] width 16 height 15
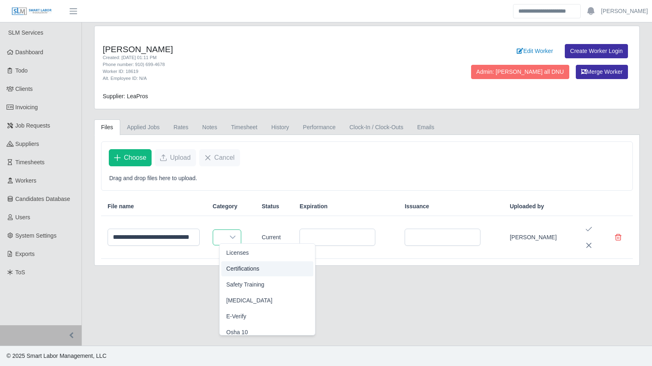
click at [252, 267] on span "Certifications" at bounding box center [242, 269] width 33 height 9
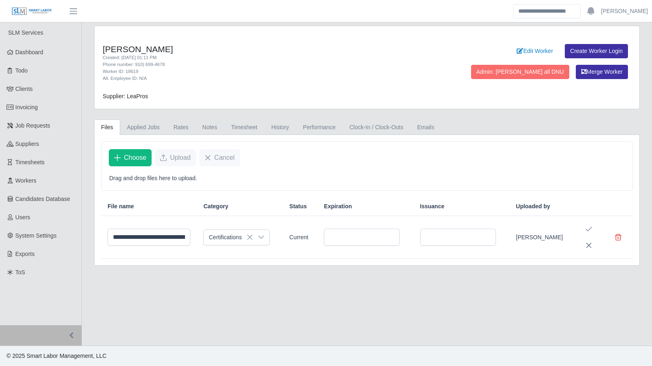
click at [592, 228] on icon "Save Edit" at bounding box center [589, 229] width 7 height 7
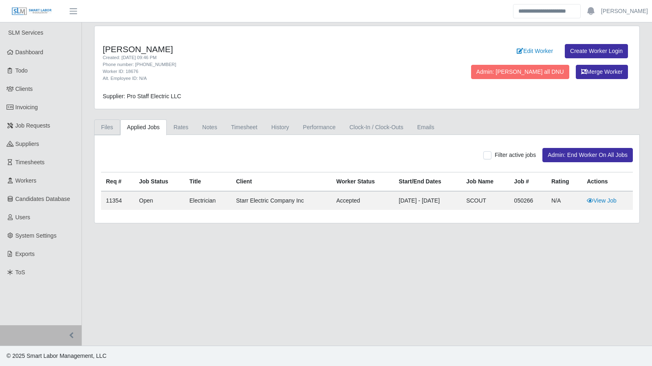
click at [112, 128] on link "Files" at bounding box center [107, 127] width 26 height 16
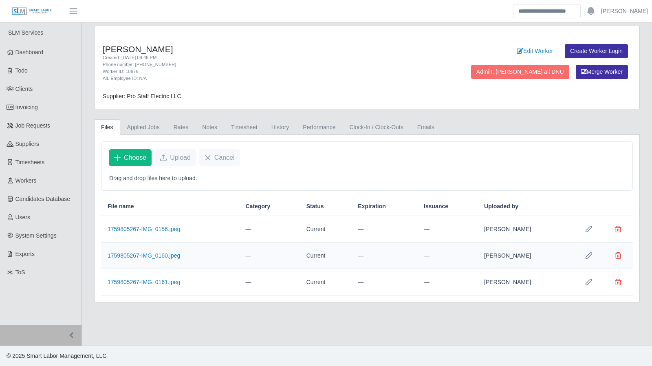
click at [172, 254] on link "1759805267-IMG_0160.jpeg" at bounding box center [144, 255] width 73 height 7
click at [589, 254] on icon "Row Edit" at bounding box center [589, 255] width 7 height 7
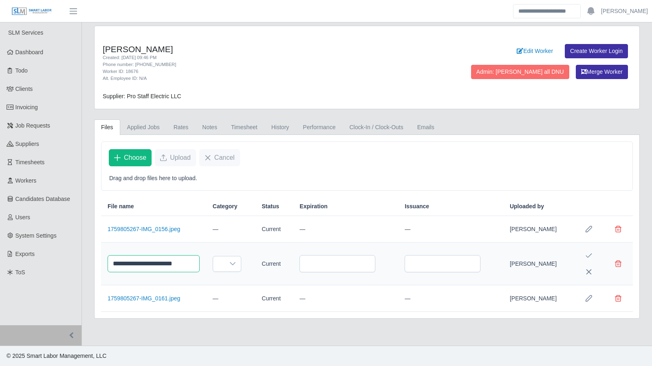
click at [179, 262] on input "**********" at bounding box center [154, 263] width 92 height 17
type input "*********"
click at [236, 263] on icon at bounding box center [233, 264] width 7 height 7
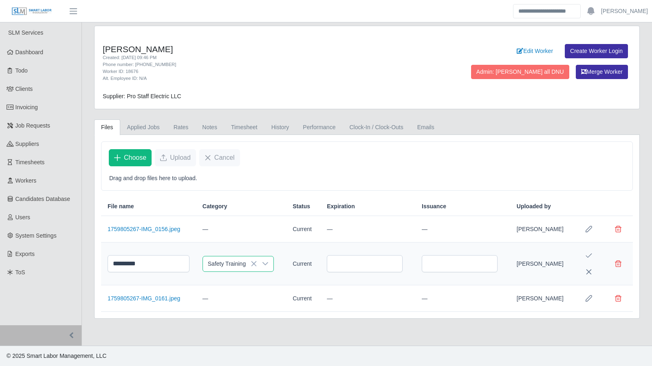
click at [245, 309] on span "Safety Training" at bounding box center [245, 311] width 38 height 9
click at [586, 252] on icon "Save Edit" at bounding box center [589, 255] width 7 height 7
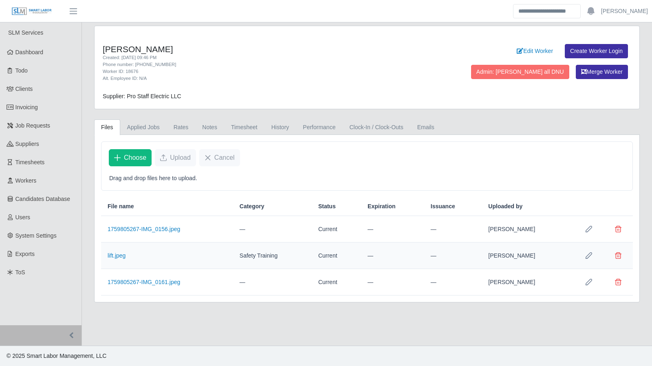
click at [592, 280] on icon "Row Edit" at bounding box center [589, 282] width 7 height 7
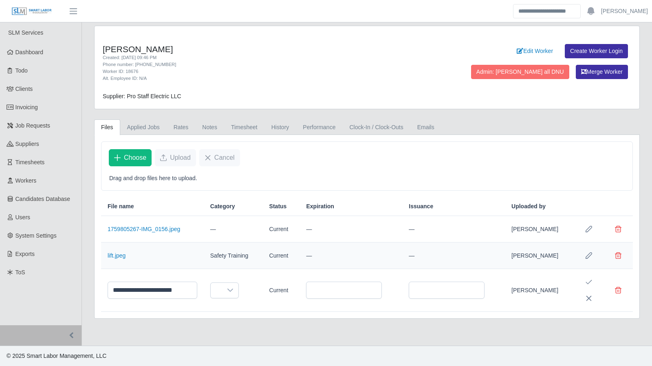
click at [556, 162] on div "Choose Upload Cancel" at bounding box center [367, 158] width 531 height 32
click at [148, 124] on link "Applied Jobs" at bounding box center [143, 127] width 46 height 16
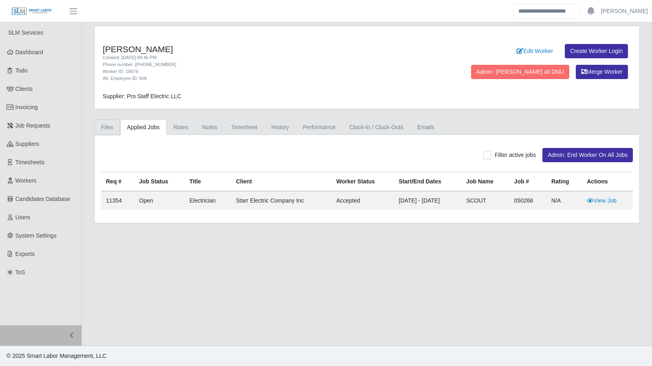
click at [112, 125] on link "Files" at bounding box center [107, 127] width 26 height 16
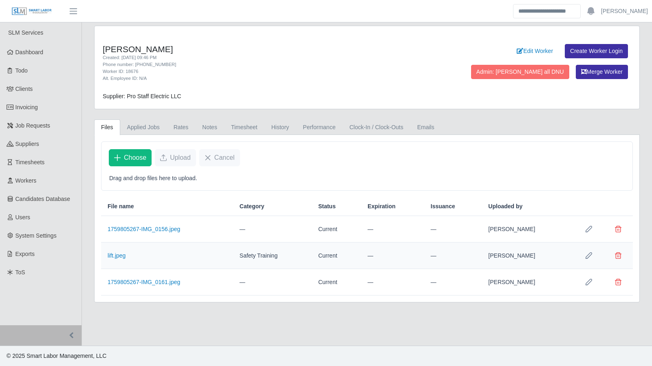
click at [157, 285] on td "1759805267-IMG_0161.jpeg" at bounding box center [167, 282] width 132 height 26
click at [158, 283] on link "1759805267-IMG_0161.jpeg" at bounding box center [144, 282] width 73 height 7
click at [121, 253] on link "lift.jpeg" at bounding box center [117, 255] width 18 height 7
click at [160, 279] on link "1759805267-IMG_0161.jpeg" at bounding box center [144, 282] width 73 height 7
click at [161, 227] on link "1759805267-IMG_0156.jpeg" at bounding box center [144, 229] width 73 height 7
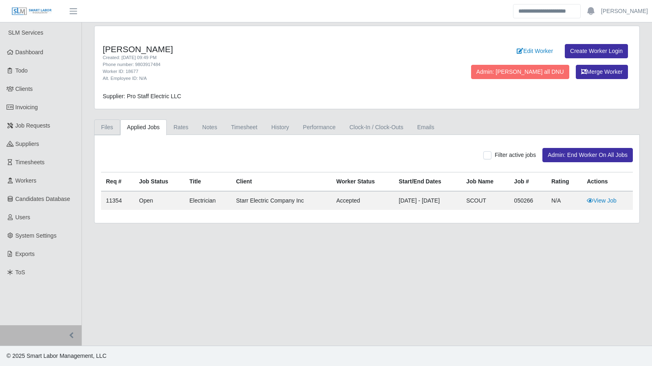
click at [108, 128] on link "Files" at bounding box center [107, 127] width 26 height 16
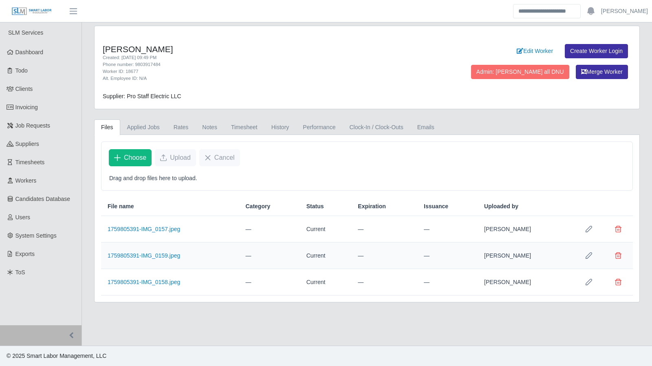
click at [151, 228] on link "1759805391-IMG_0157.jpeg" at bounding box center [144, 229] width 73 height 7
click at [155, 252] on link "1759805391-IMG_0159.jpeg" at bounding box center [144, 255] width 73 height 7
click at [588, 254] on icon "Row Edit" at bounding box center [589, 255] width 7 height 7
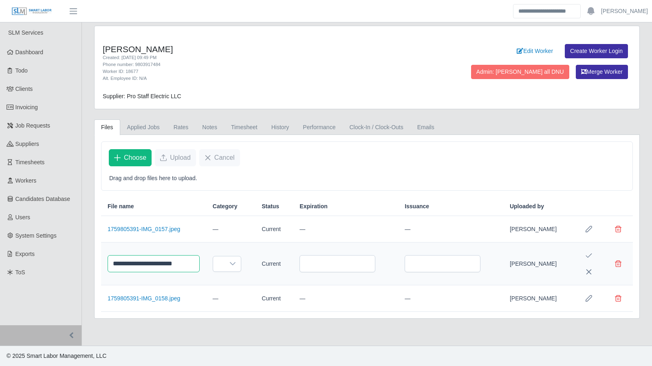
click at [179, 261] on input "**********" at bounding box center [154, 263] width 92 height 17
type input "*********"
click at [236, 263] on icon at bounding box center [233, 264] width 7 height 7
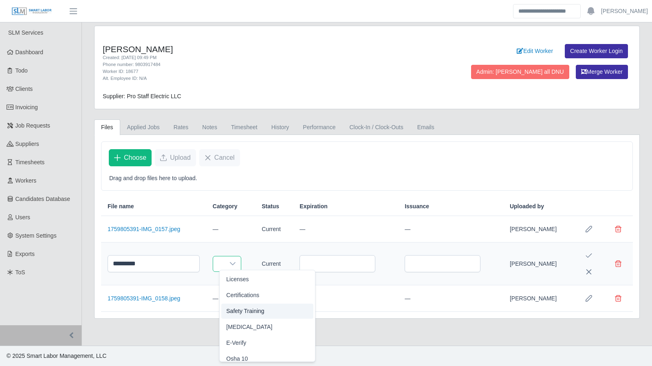
click at [248, 306] on li "Safety Training" at bounding box center [267, 311] width 92 height 15
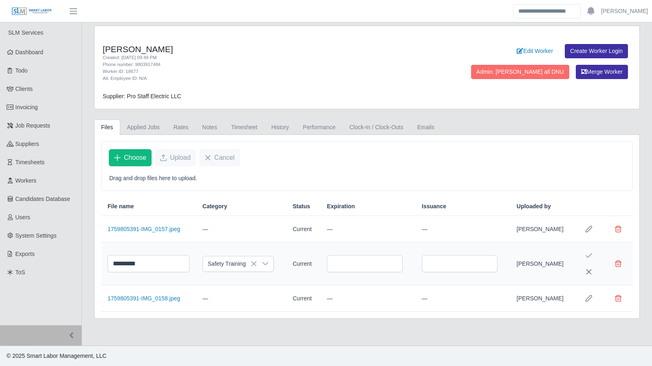
click at [593, 254] on button "Save Edit" at bounding box center [589, 255] width 16 height 16
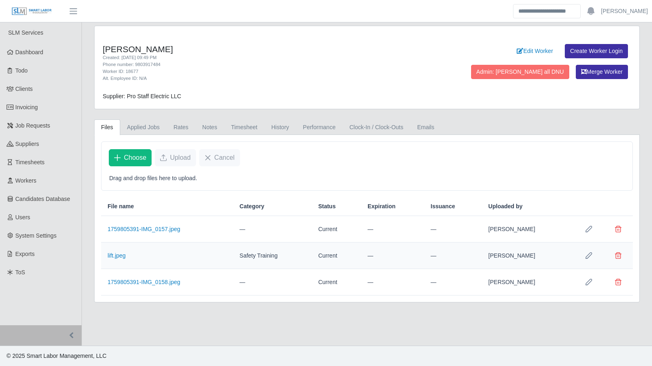
click at [164, 286] on td "1759805391-IMG_0158.jpeg" at bounding box center [167, 282] width 132 height 26
click at [166, 280] on link "1759805391-IMG_0158.jpeg" at bounding box center [144, 282] width 73 height 7
click at [586, 281] on icon "Row Edit" at bounding box center [589, 282] width 7 height 7
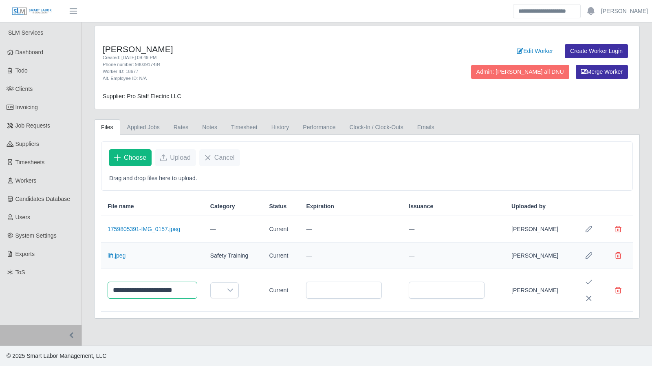
click at [179, 287] on input "**********" at bounding box center [153, 290] width 90 height 17
type input "**********"
click at [238, 287] on div at bounding box center [230, 290] width 16 height 15
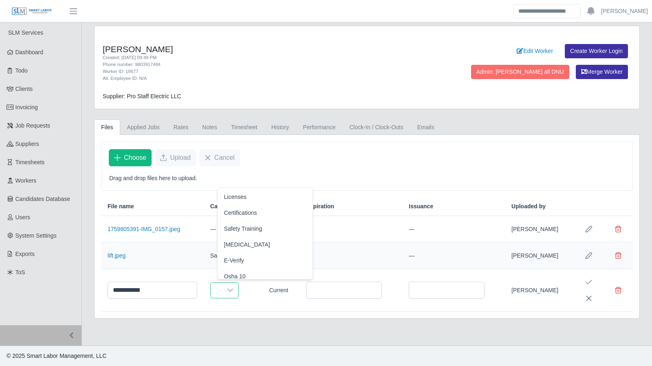
scroll to position [5, 0]
click at [249, 225] on span "Safety Training" at bounding box center [243, 224] width 38 height 9
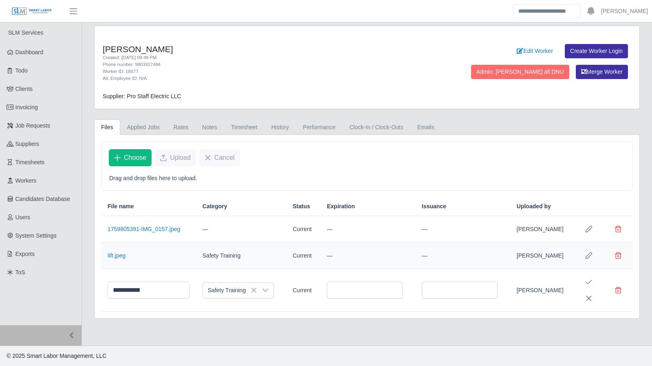
click at [592, 280] on icon "Save Edit" at bounding box center [589, 282] width 7 height 7
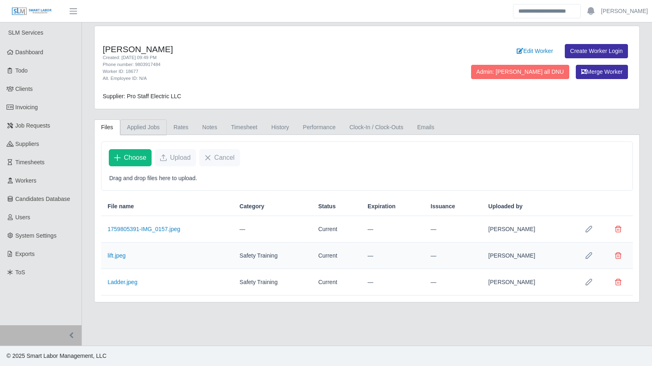
click at [152, 126] on link "Applied Jobs" at bounding box center [143, 127] width 46 height 16
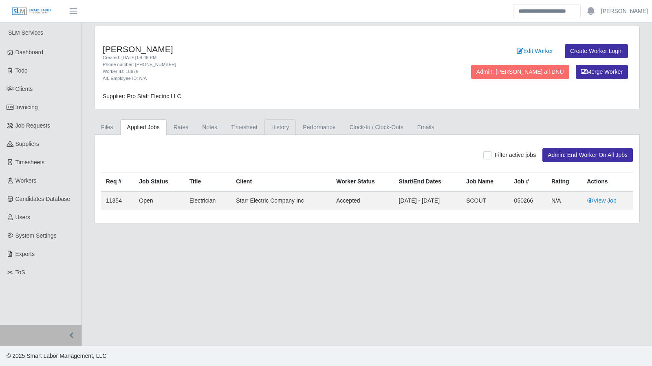
click at [270, 123] on link "History" at bounding box center [281, 127] width 32 height 16
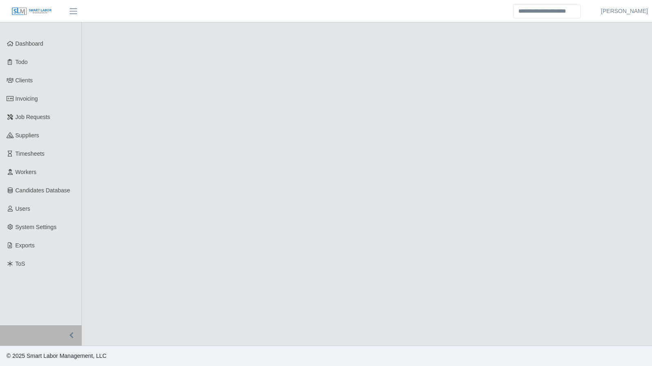
select select "****"
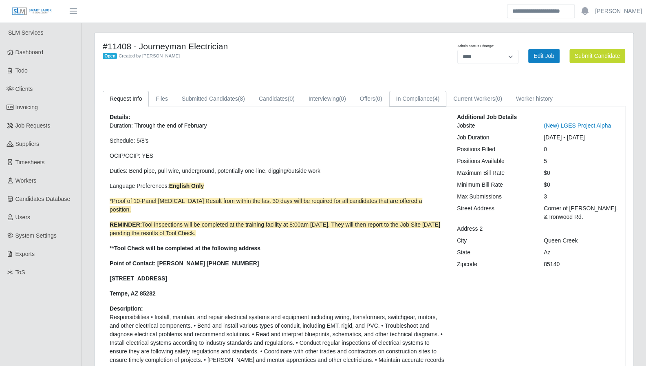
click at [422, 102] on link "In Compliance (4)" at bounding box center [417, 99] width 57 height 16
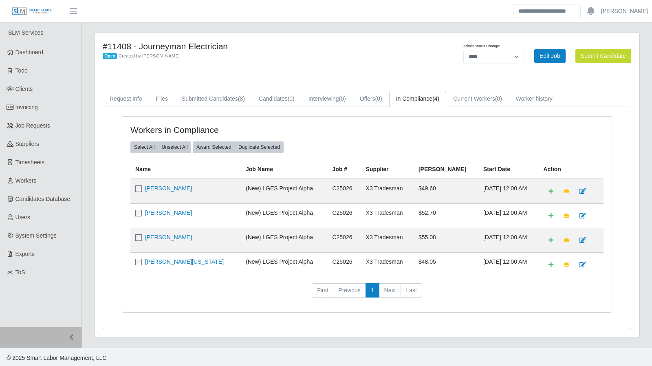
click at [165, 186] on link "Maria Lachino" at bounding box center [168, 188] width 47 height 7
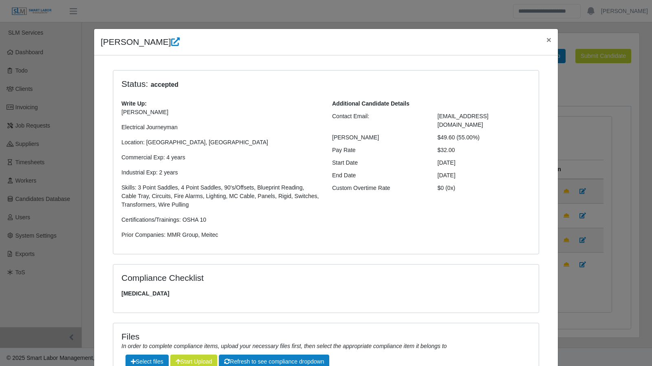
scroll to position [87, 0]
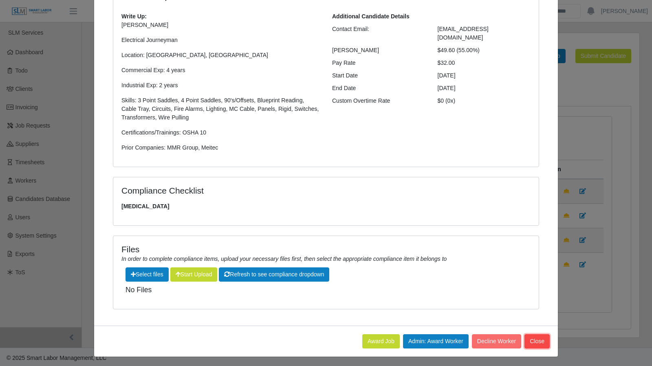
click at [532, 338] on button "Close" at bounding box center [537, 341] width 25 height 14
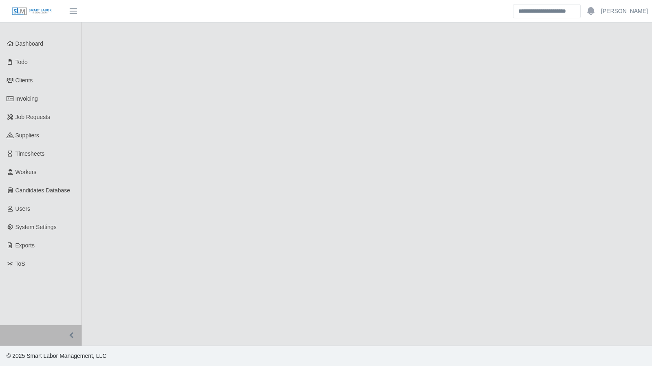
select select "****"
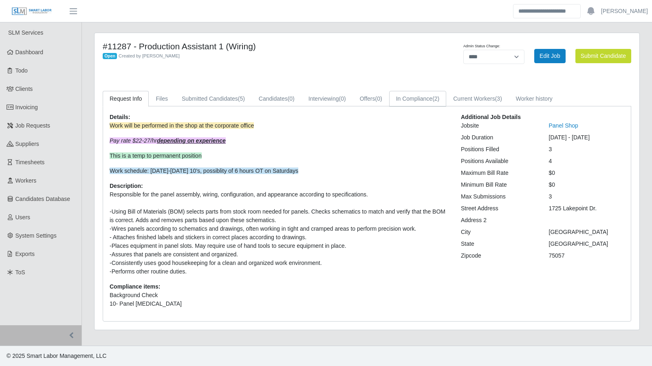
click at [423, 93] on link "In Compliance (2)" at bounding box center [417, 99] width 57 height 16
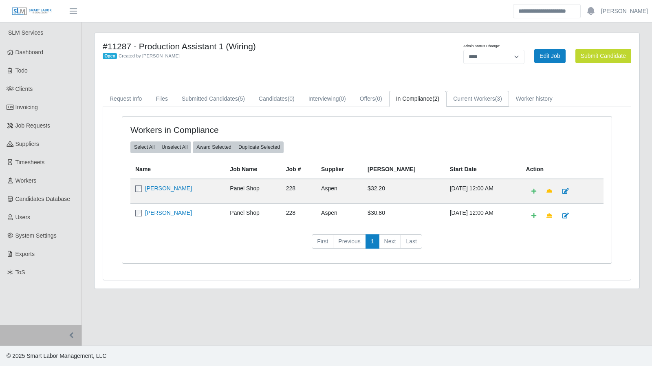
click at [483, 95] on link "Current Workers (3)" at bounding box center [477, 99] width 63 height 16
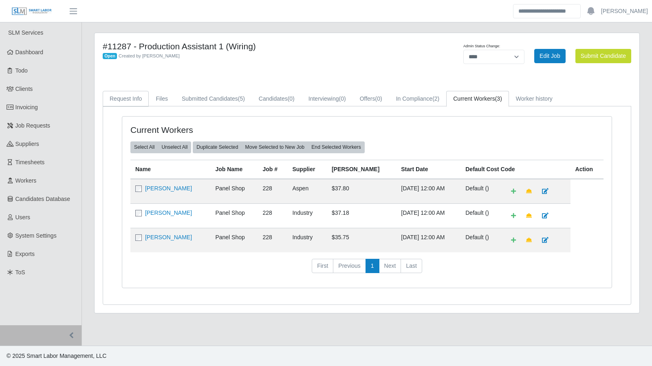
click at [134, 96] on link "Request Info" at bounding box center [126, 99] width 46 height 16
